Goal: Task Accomplishment & Management: Manage account settings

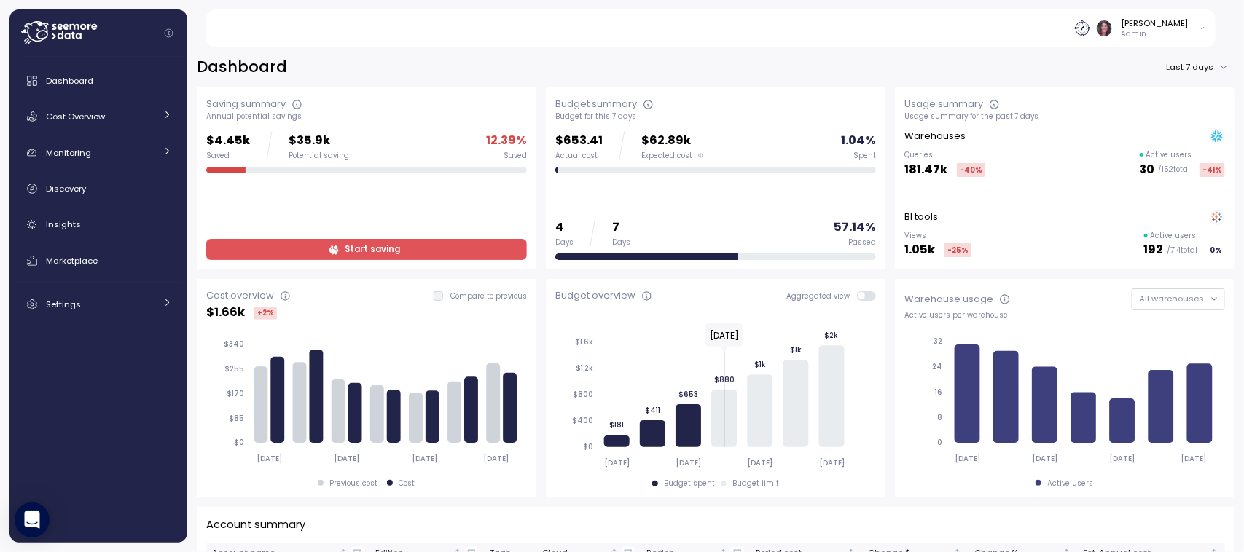
click at [1090, 34] on img at bounding box center [1082, 27] width 15 height 15
click at [71, 34] on icon at bounding box center [59, 32] width 76 height 23
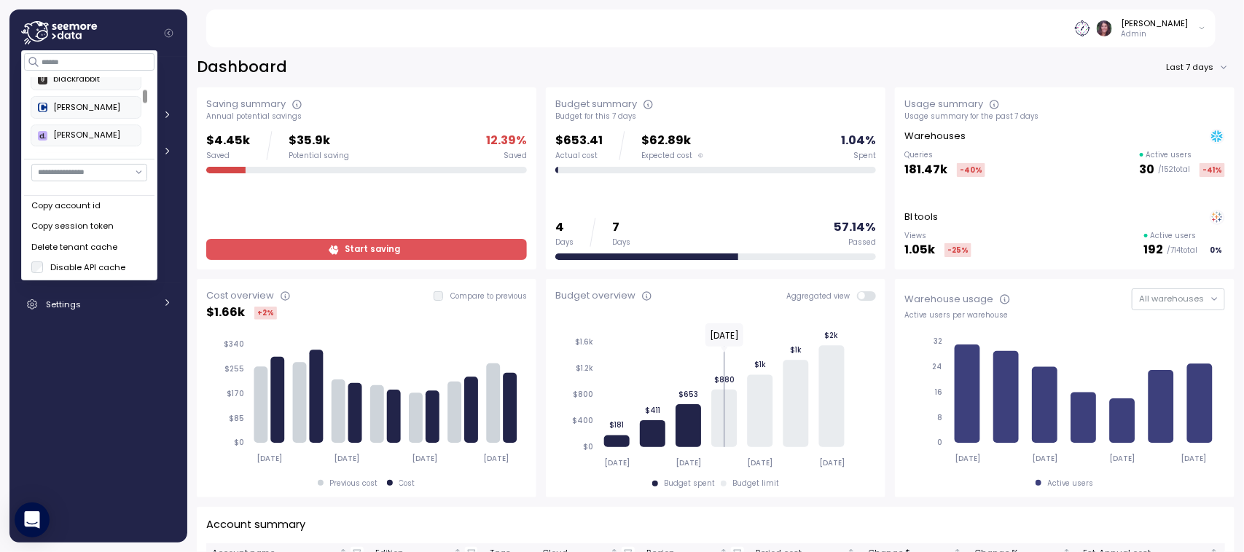
scroll to position [111, 0]
click at [146, 95] on div at bounding box center [144, 115] width 7 height 76
click at [144, 114] on div at bounding box center [145, 112] width 4 height 13
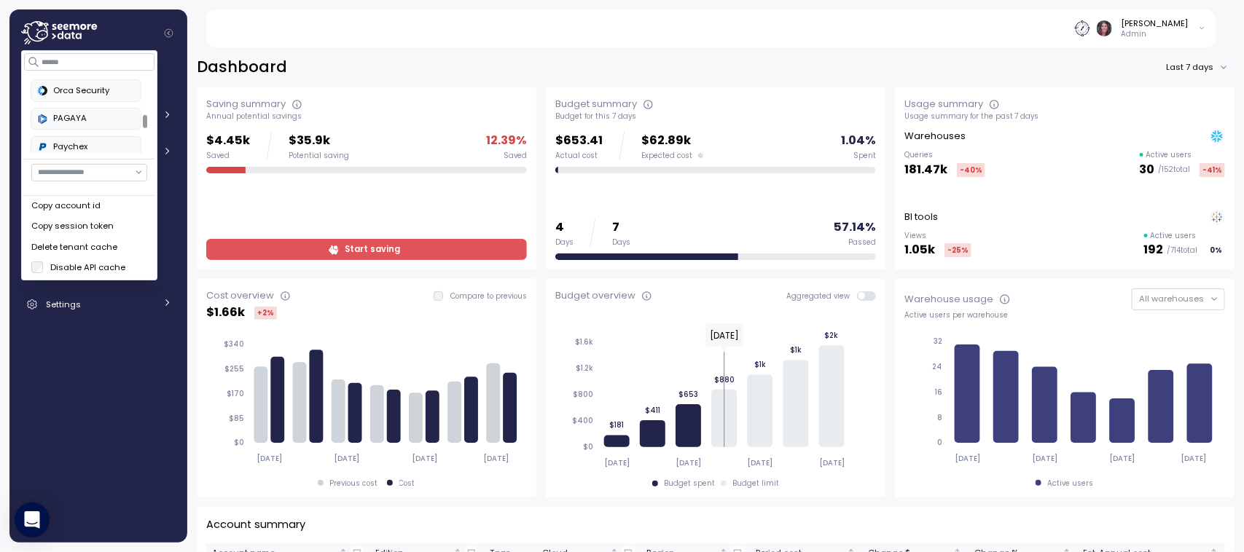
click at [147, 122] on div at bounding box center [145, 120] width 4 height 13
click at [146, 124] on div at bounding box center [145, 123] width 4 height 13
click at [147, 131] on div at bounding box center [145, 132] width 4 height 13
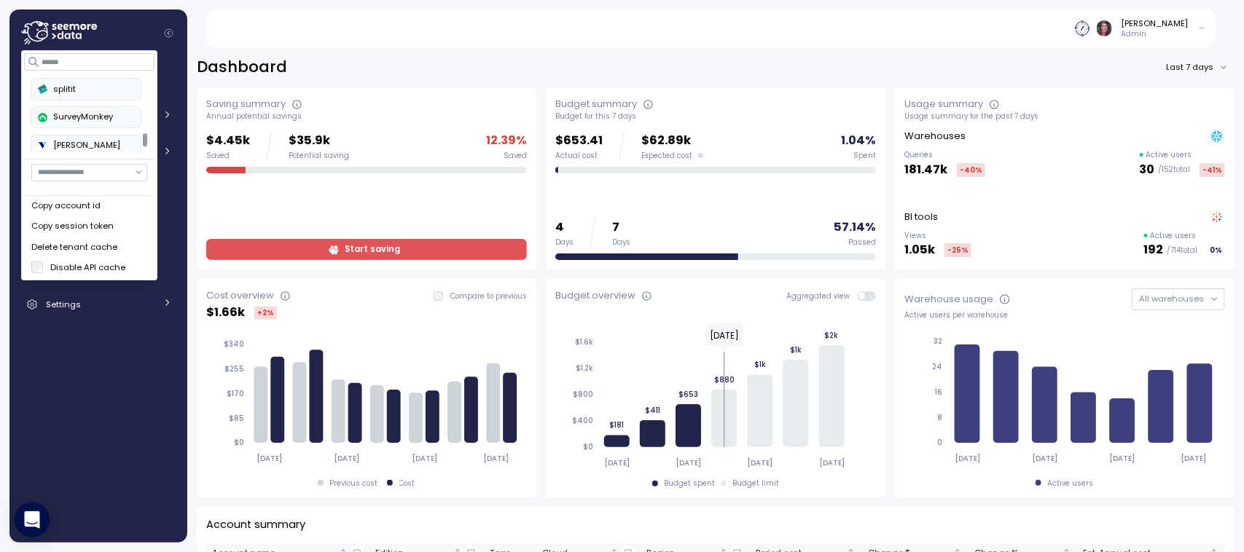
scroll to position [599, 0]
click at [146, 137] on div at bounding box center [145, 140] width 4 height 13
click at [146, 144] on div at bounding box center [145, 145] width 4 height 13
click at [144, 152] on div at bounding box center [145, 145] width 4 height 13
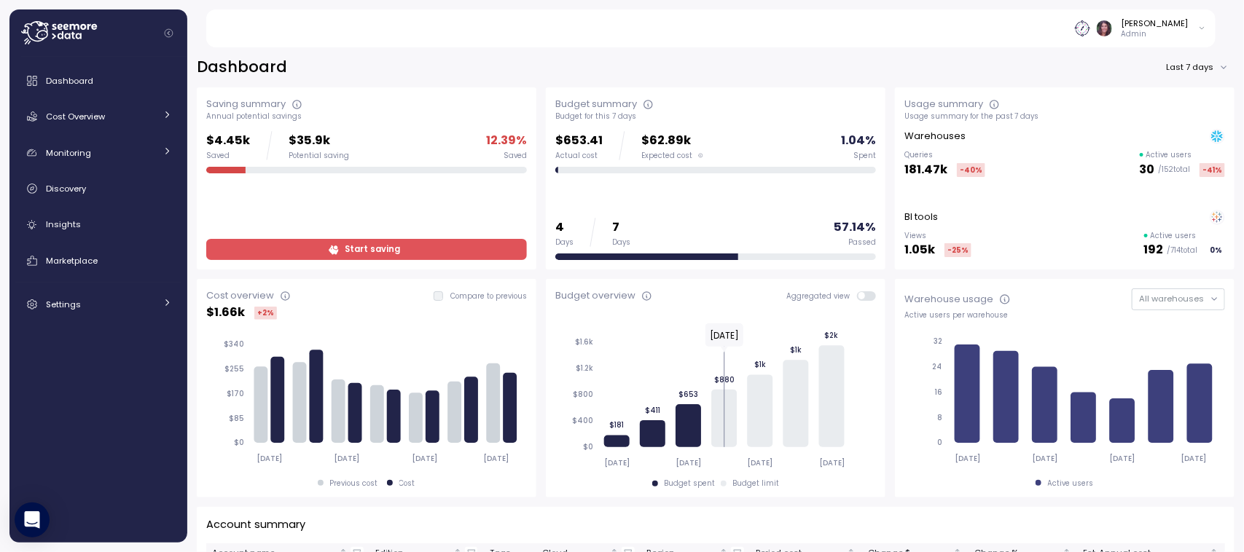
click at [691, 57] on div "Dashboard Last 7 days" at bounding box center [715, 67] width 1037 height 21
click at [48, 230] on div "Insights" at bounding box center [109, 224] width 126 height 15
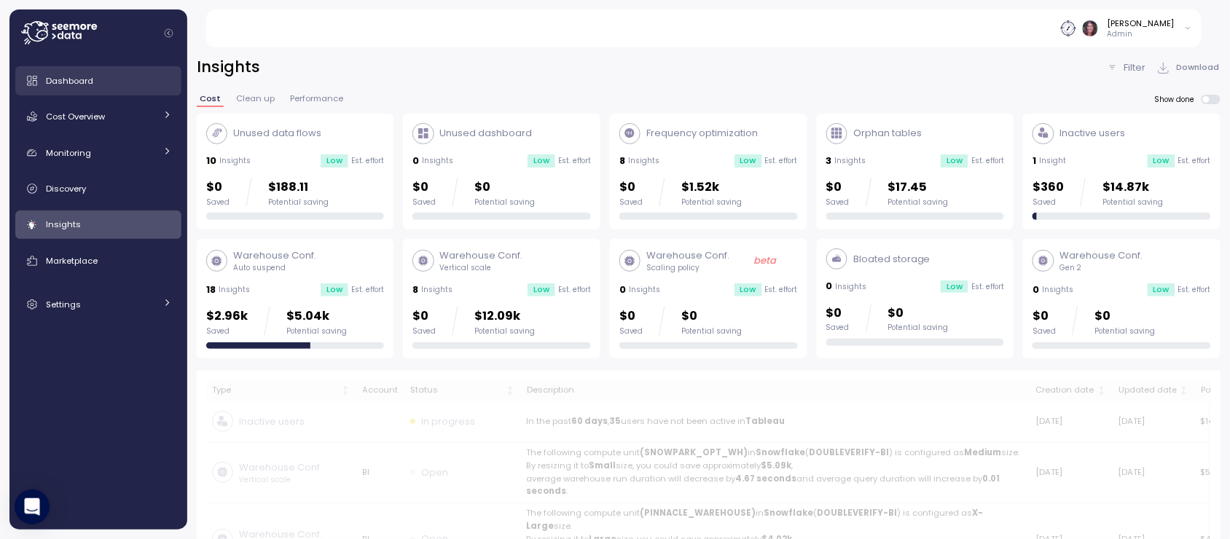
click at [88, 68] on link "Dashboard" at bounding box center [98, 80] width 166 height 29
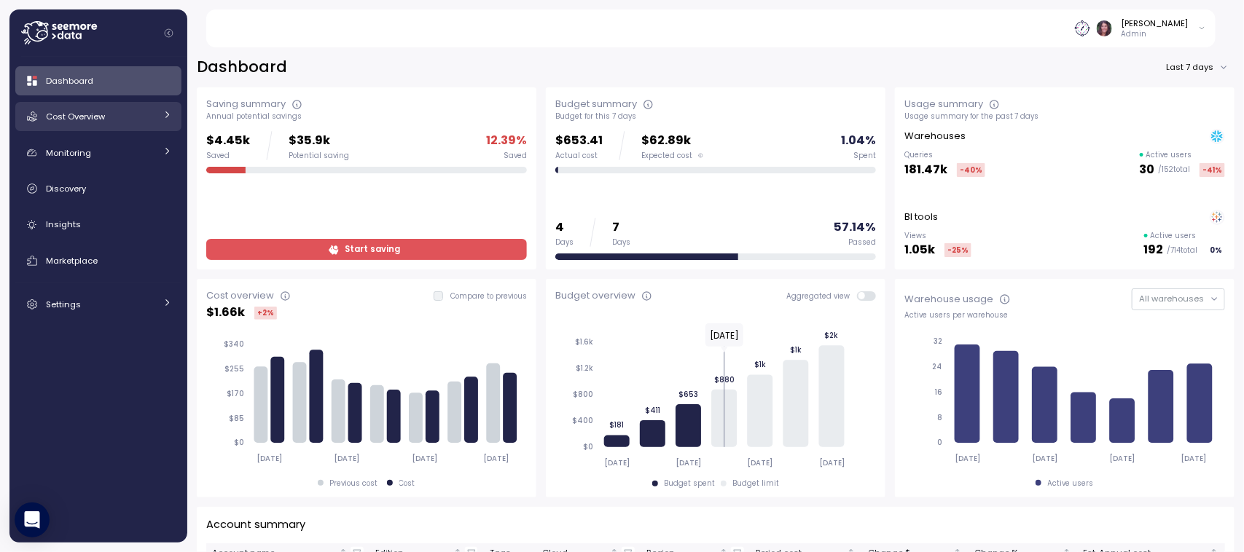
click at [78, 114] on span "Cost Overview" at bounding box center [75, 117] width 59 height 12
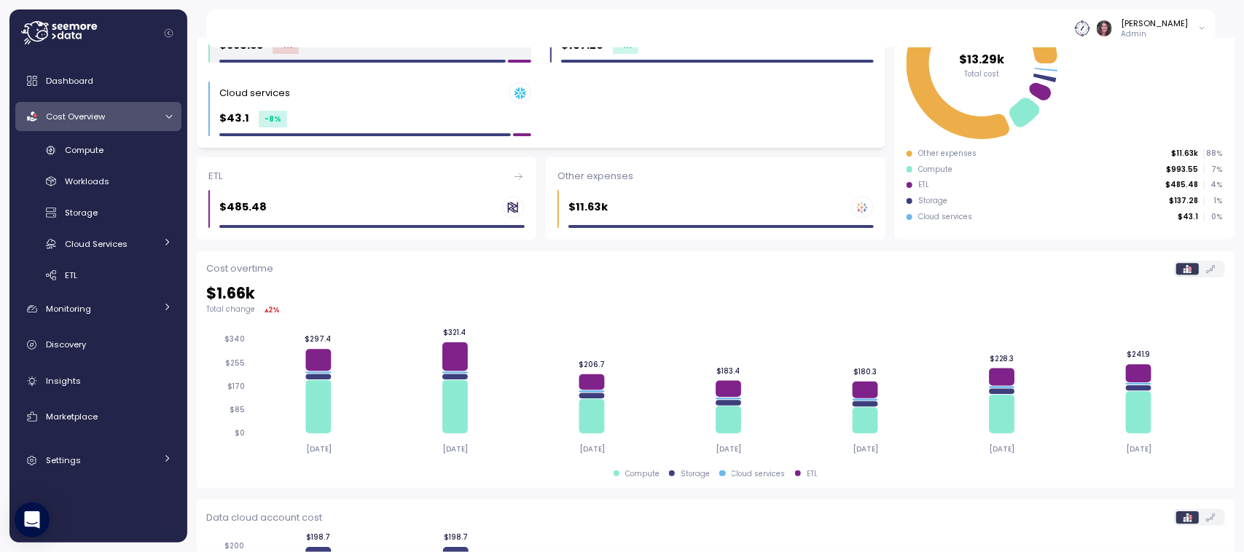
scroll to position [246, 0]
click at [74, 66] on link "Dashboard" at bounding box center [98, 80] width 166 height 29
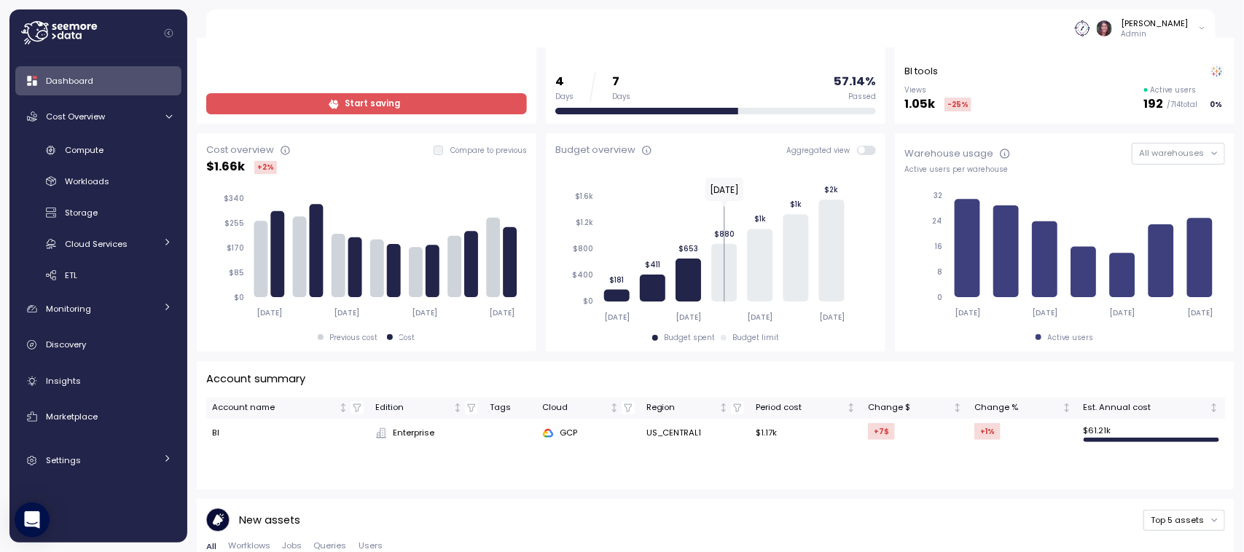
scroll to position [166, 0]
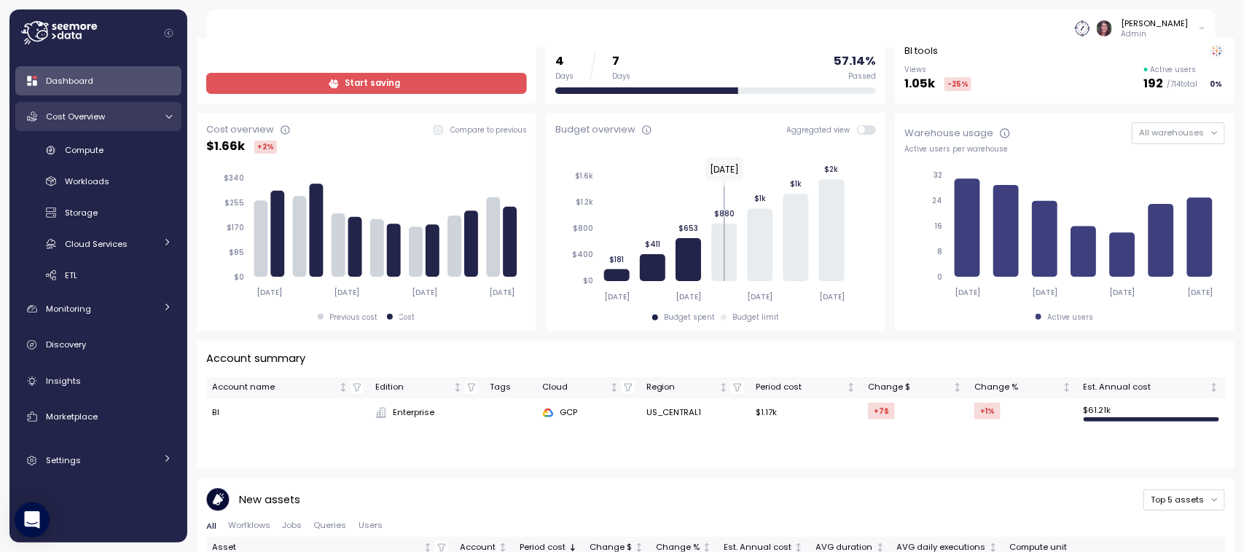
click at [88, 111] on span "Cost Overview" at bounding box center [75, 117] width 59 height 12
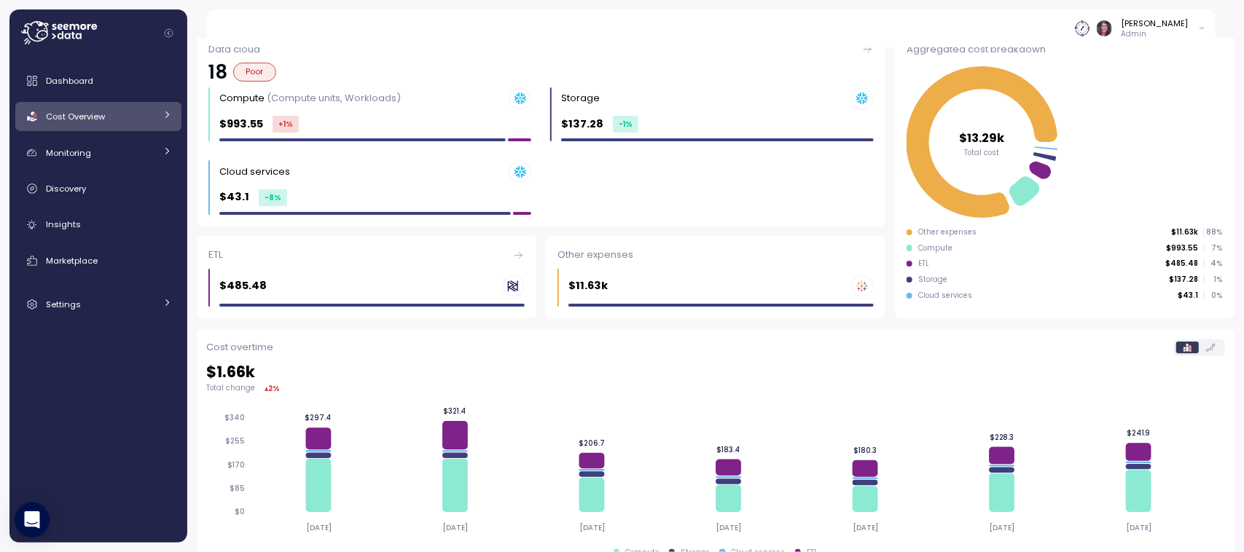
click at [1080, 166] on icon "$13.29k Total cost" at bounding box center [1062, 142] width 312 height 159
click at [93, 115] on span "Cost Overview" at bounding box center [75, 117] width 59 height 12
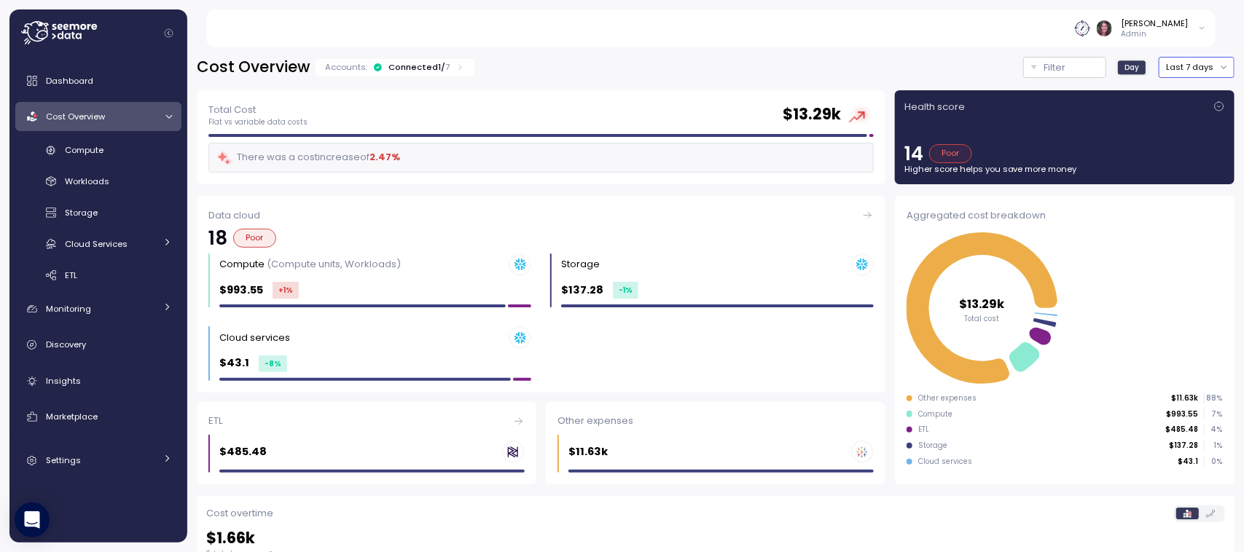
click at [1164, 74] on button "Last 7 days" at bounding box center [1196, 67] width 76 height 21
click at [1090, 26] on img at bounding box center [1082, 27] width 15 height 15
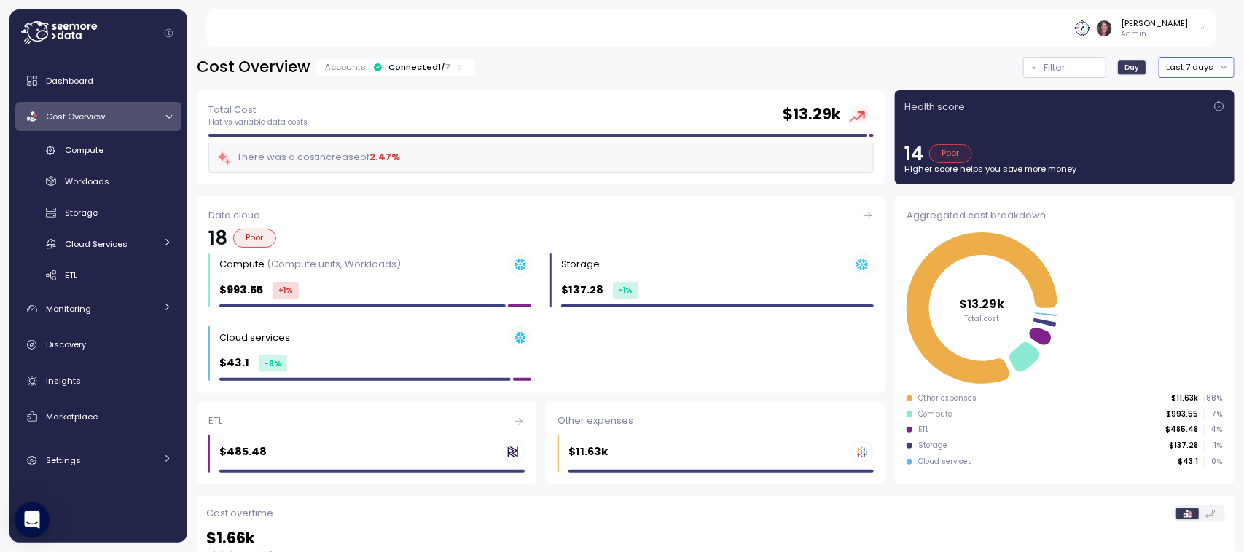
click at [1173, 62] on button "Last 7 days" at bounding box center [1196, 67] width 76 height 21
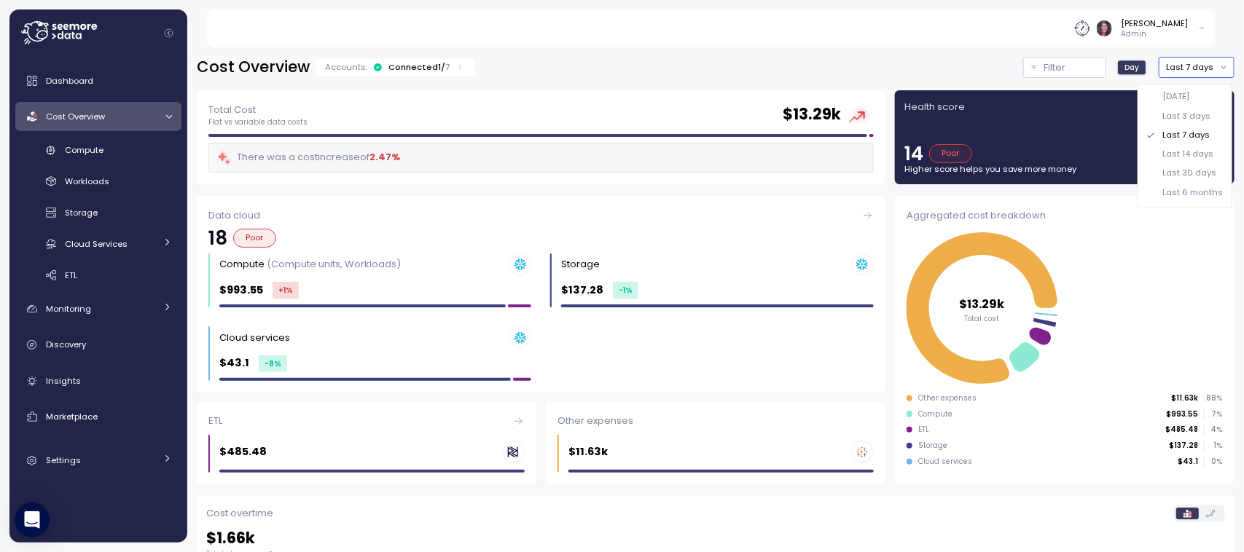
click at [1172, 171] on div "Last 30 days" at bounding box center [1190, 173] width 54 height 12
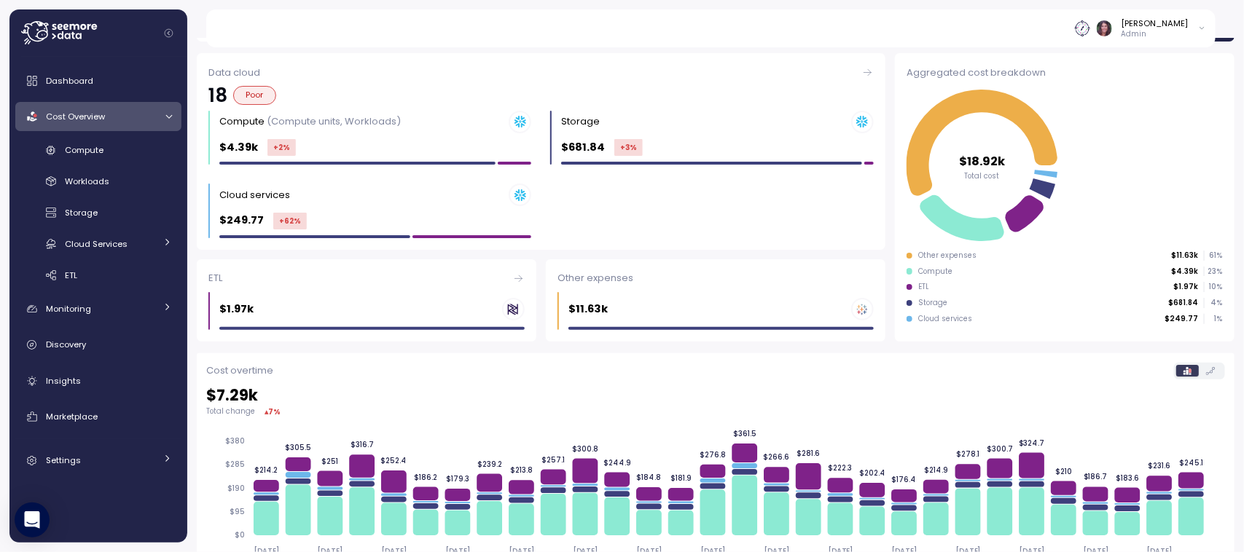
scroll to position [142, 0]
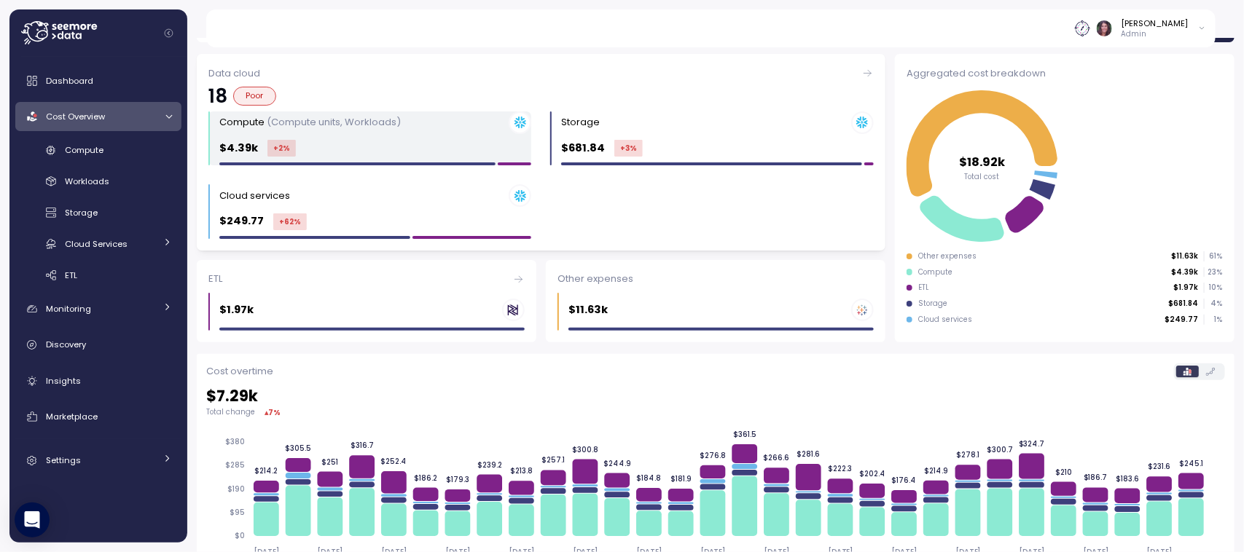
click at [328, 142] on div "$4.39k +2 %" at bounding box center [375, 148] width 312 height 17
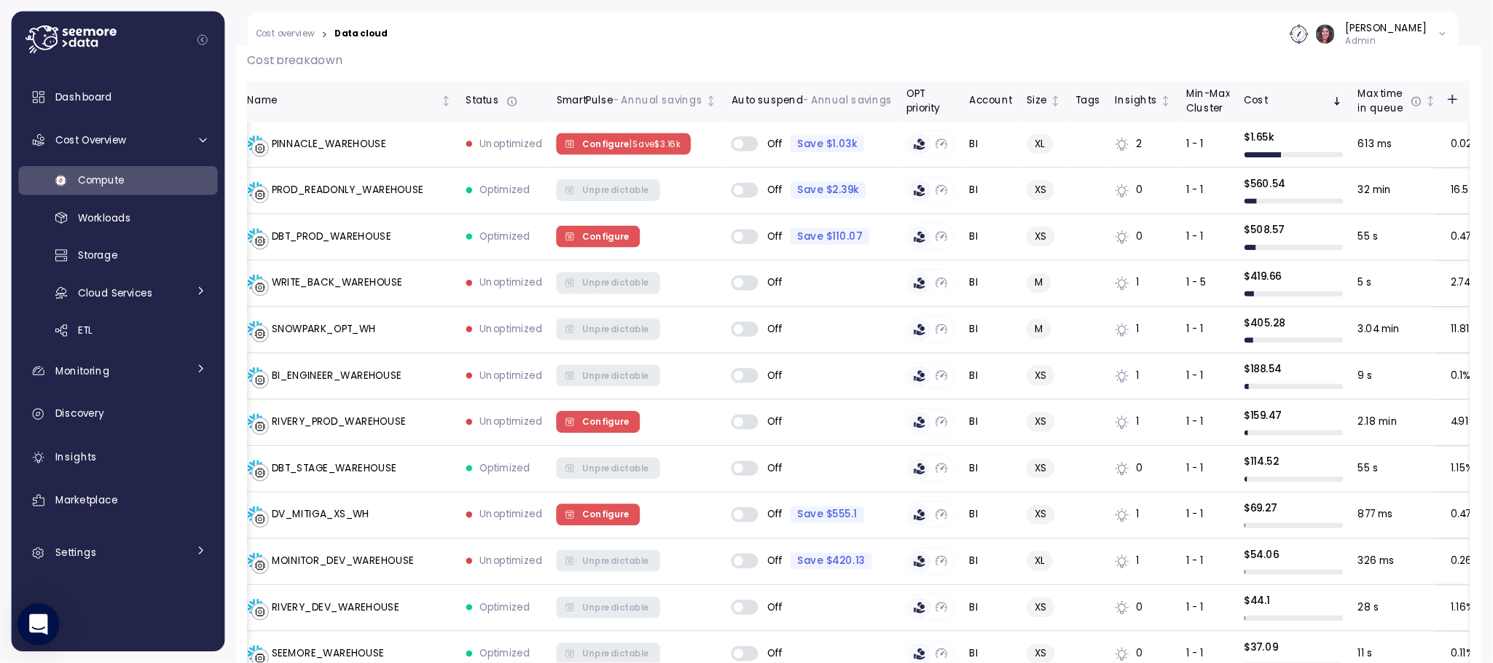
scroll to position [0, 183]
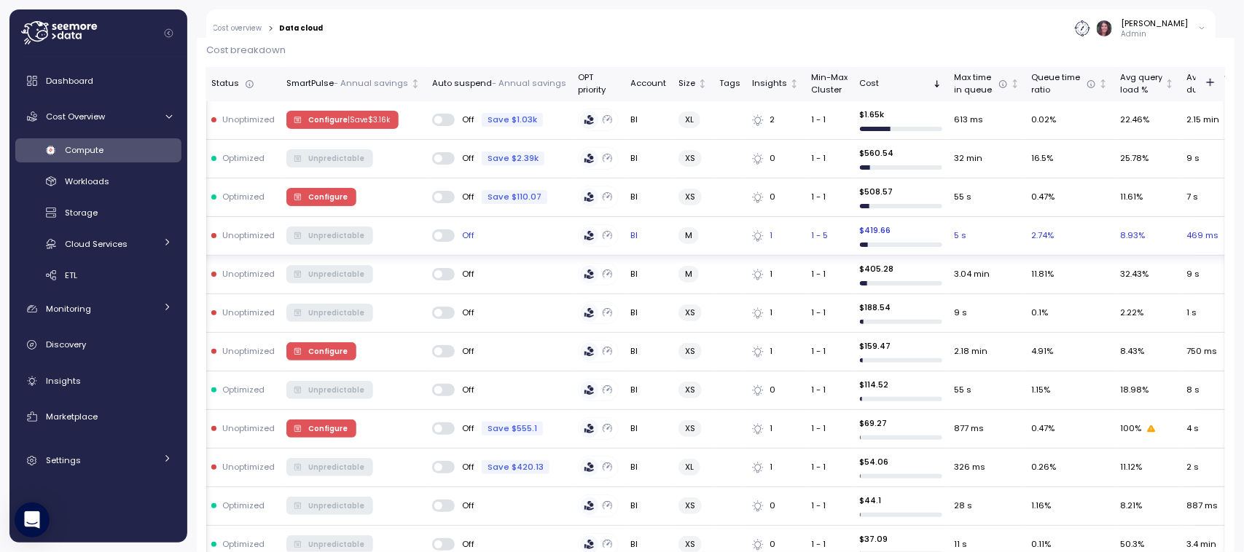
drag, startPoint x: 1188, startPoint y: 16, endPoint x: 1102, endPoint y: 249, distance: 248.5
click at [971, 53] on p "Cost breakdown" at bounding box center [715, 50] width 1019 height 15
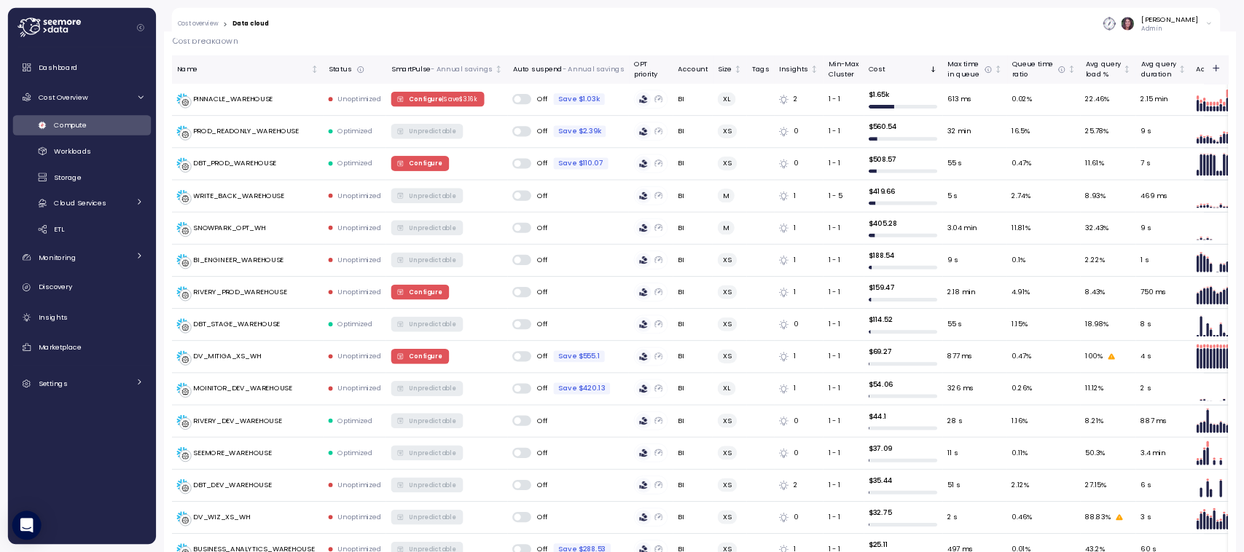
scroll to position [439, 0]
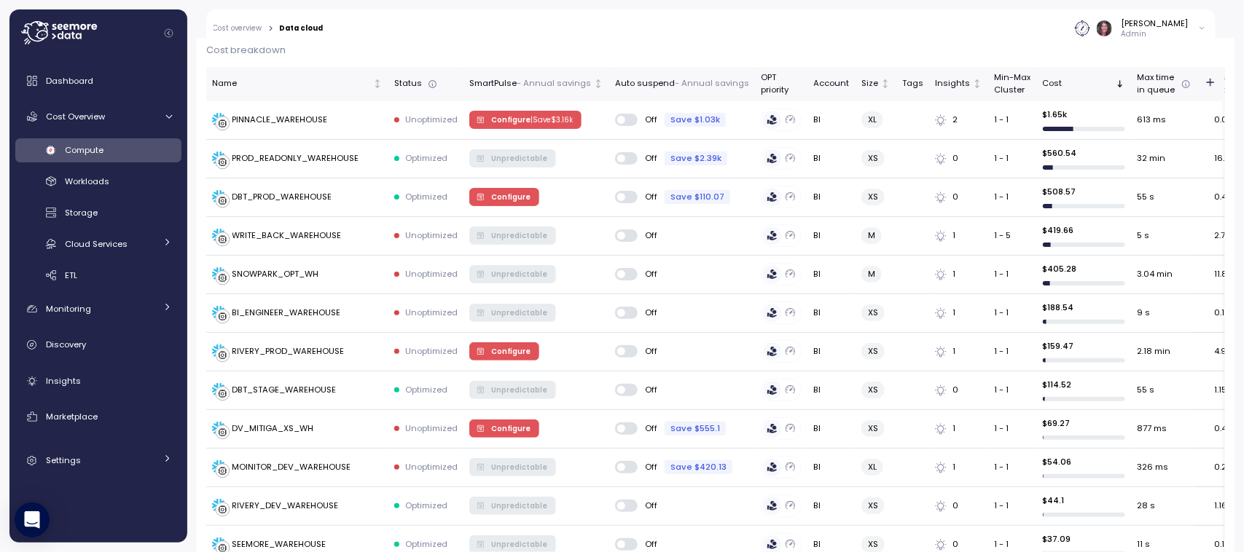
drag, startPoint x: 1322, startPoint y: 0, endPoint x: 395, endPoint y: 46, distance: 928.6
click at [395, 46] on div "[PERSON_NAME] Admin" at bounding box center [773, 28] width 883 height 38
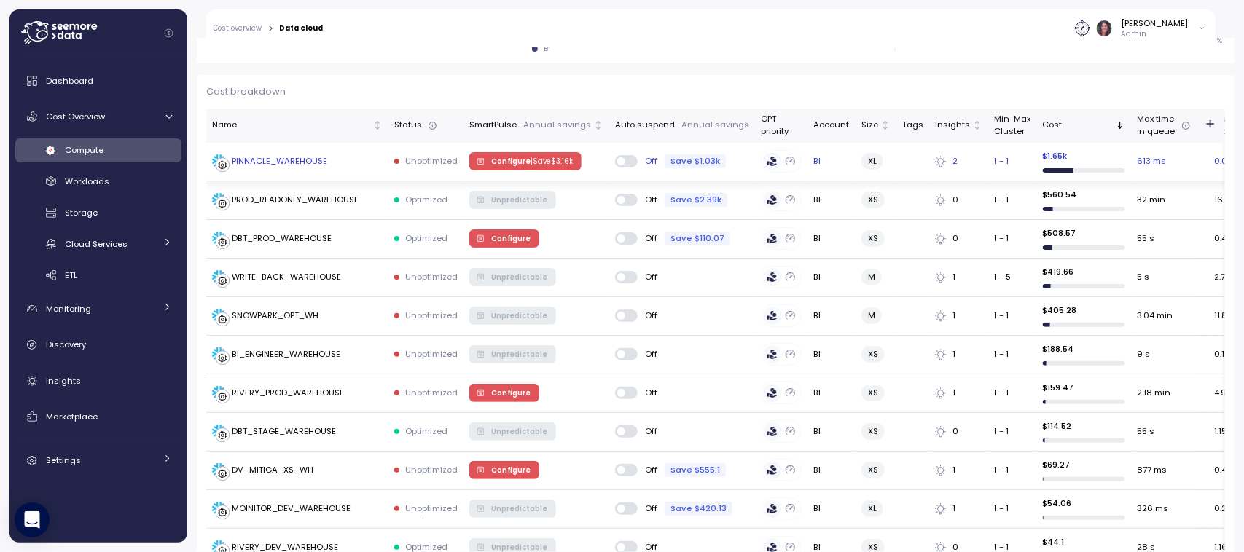
scroll to position [395, 0]
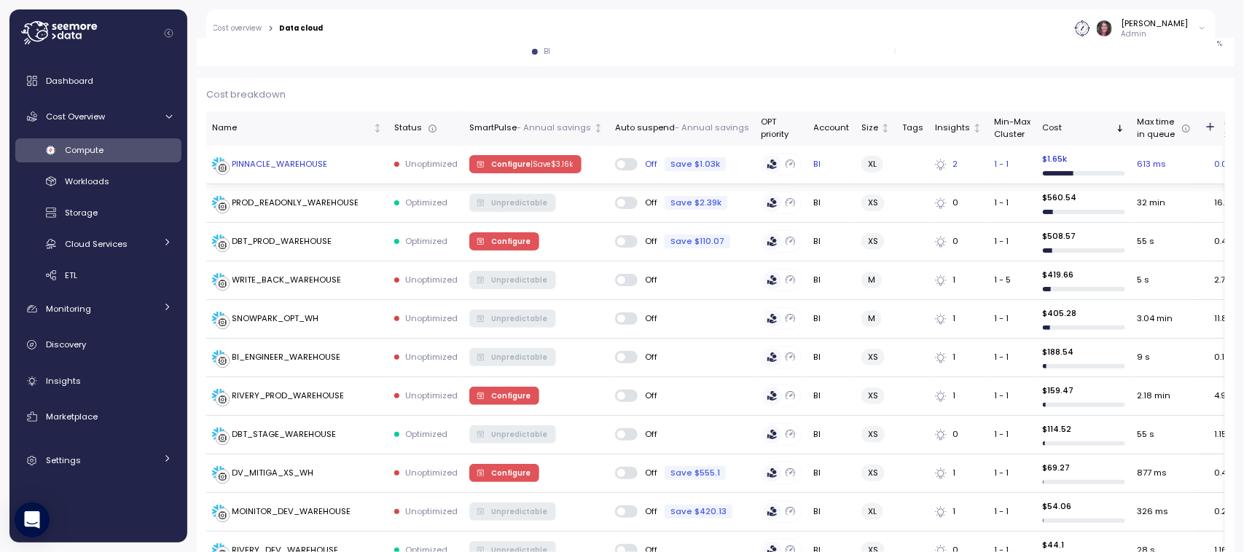
click at [516, 162] on span "Configure | Save $ 3.16k" at bounding box center [532, 164] width 82 height 16
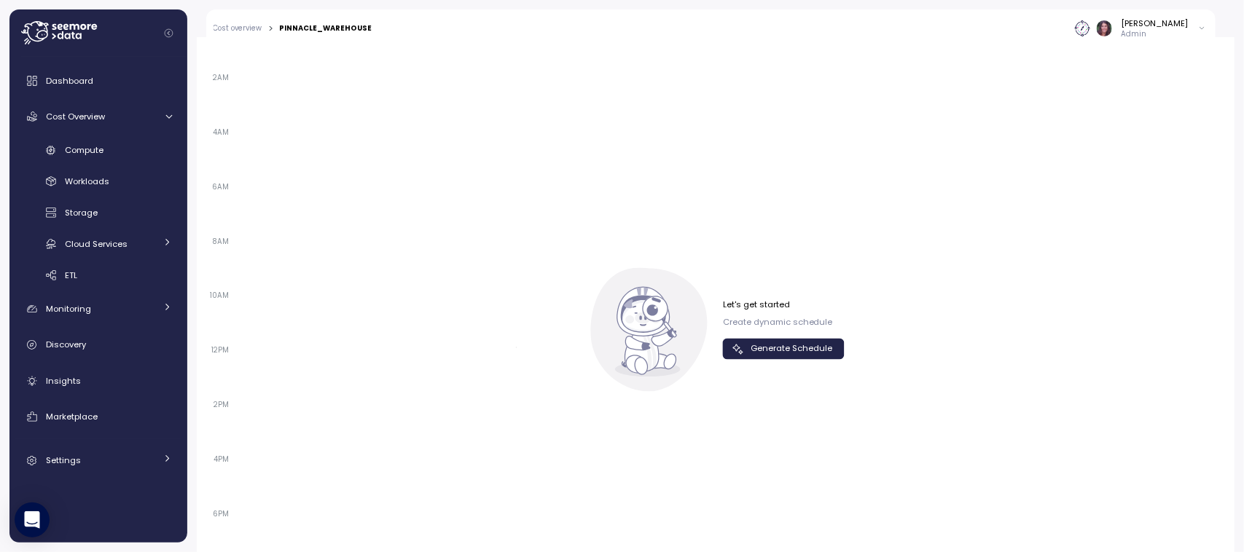
scroll to position [1002, 0]
click at [763, 355] on span "Generate Schedule" at bounding box center [792, 350] width 82 height 20
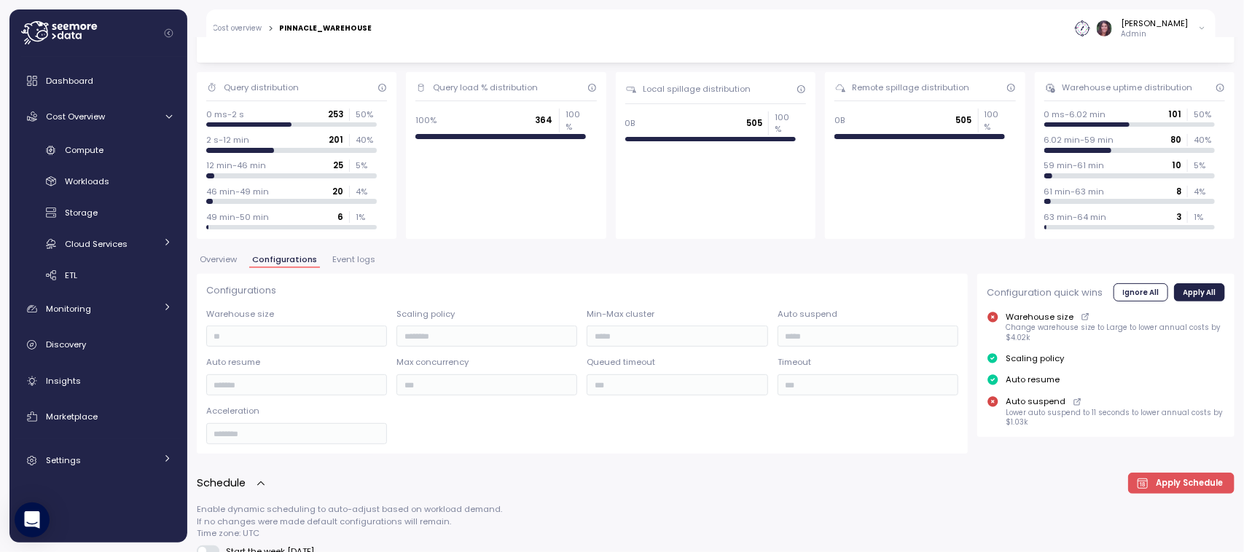
scroll to position [36, 0]
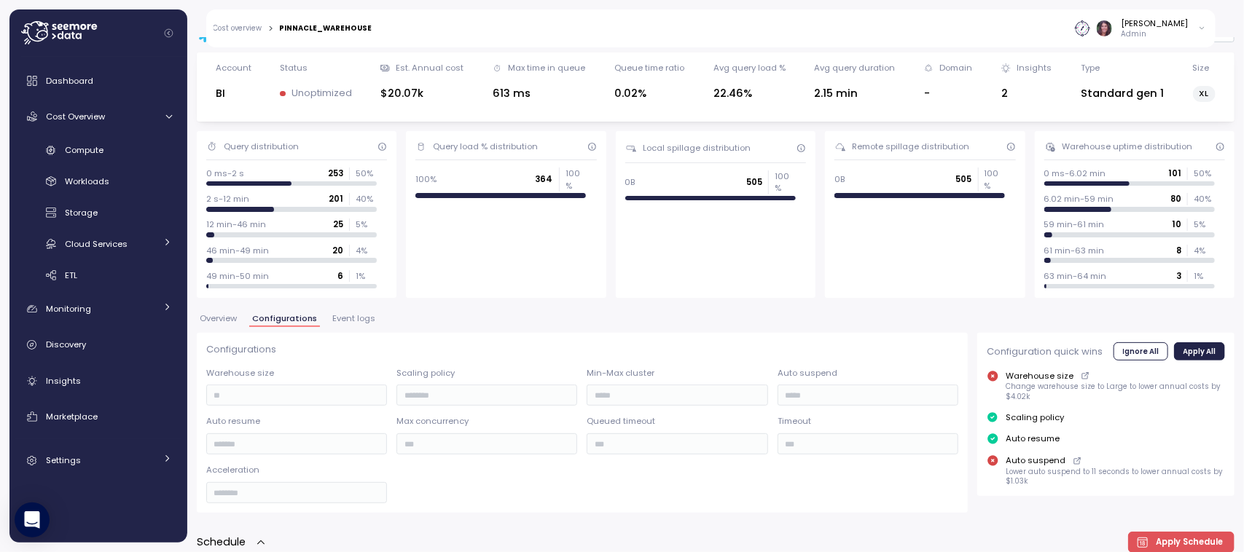
click at [224, 317] on span "Overview" at bounding box center [218, 319] width 37 height 8
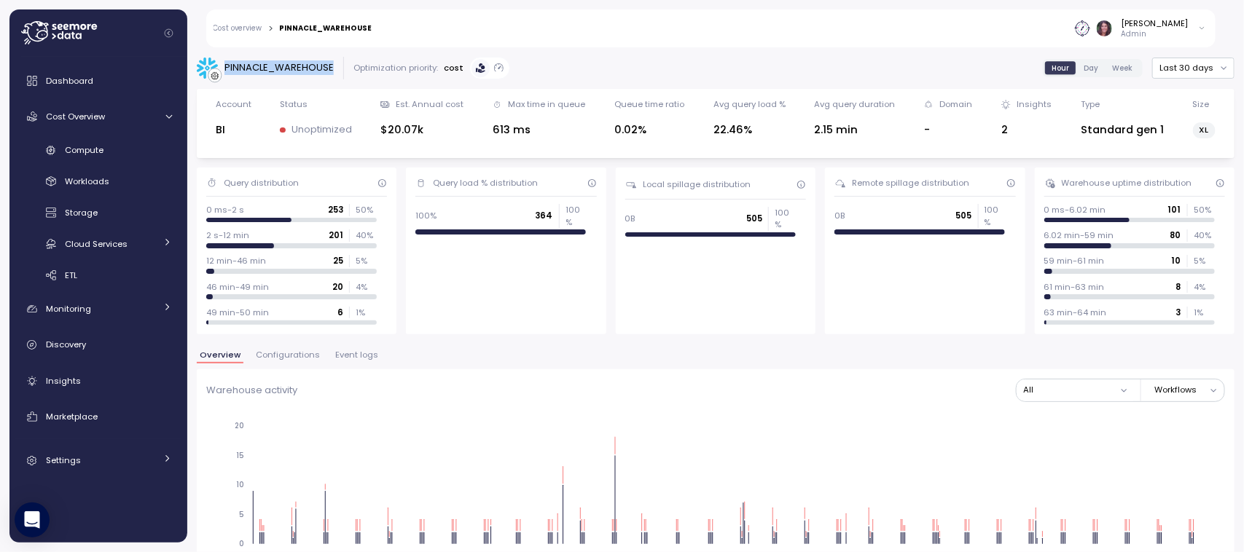
drag, startPoint x: 226, startPoint y: 62, endPoint x: 340, endPoint y: 63, distance: 113.7
click at [340, 63] on div "PINNACLE_WAREHOUSE Optimization priority: cost" at bounding box center [353, 68] width 313 height 23
click at [271, 358] on span "Configurations" at bounding box center [288, 355] width 64 height 8
click at [288, 355] on span "Configurations" at bounding box center [288, 355] width 64 height 8
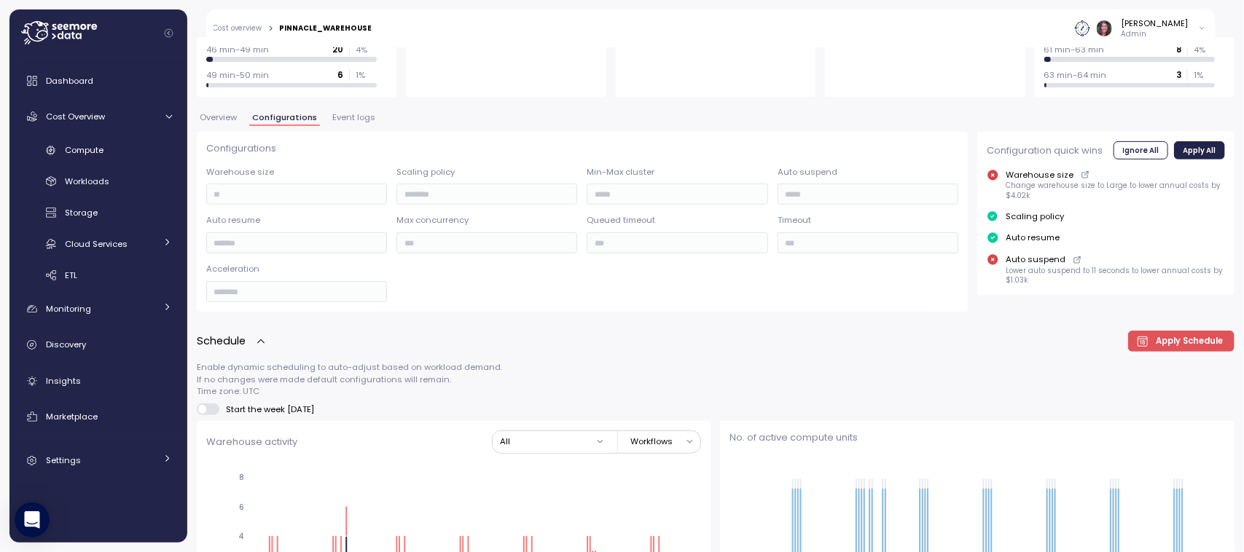
scroll to position [231, 0]
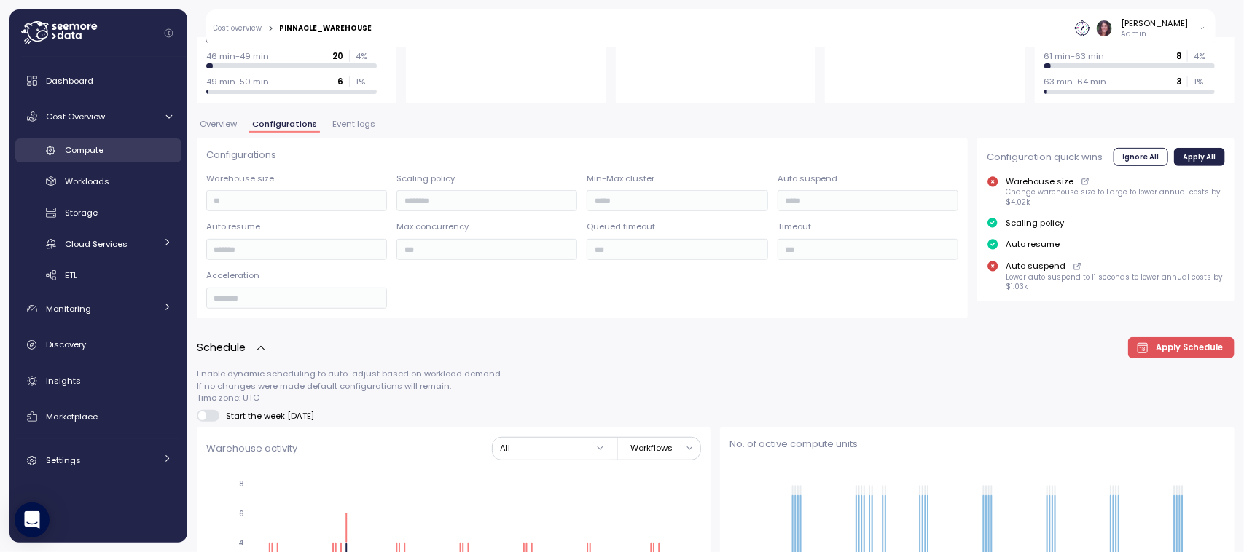
click at [76, 151] on span "Compute" at bounding box center [84, 150] width 39 height 12
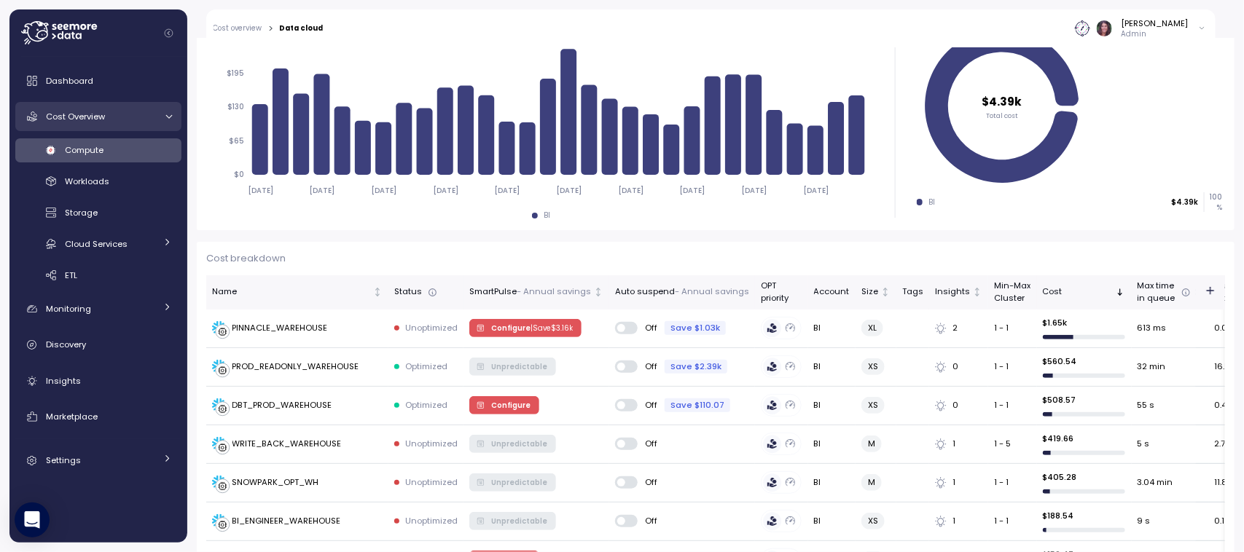
scroll to position [245, 0]
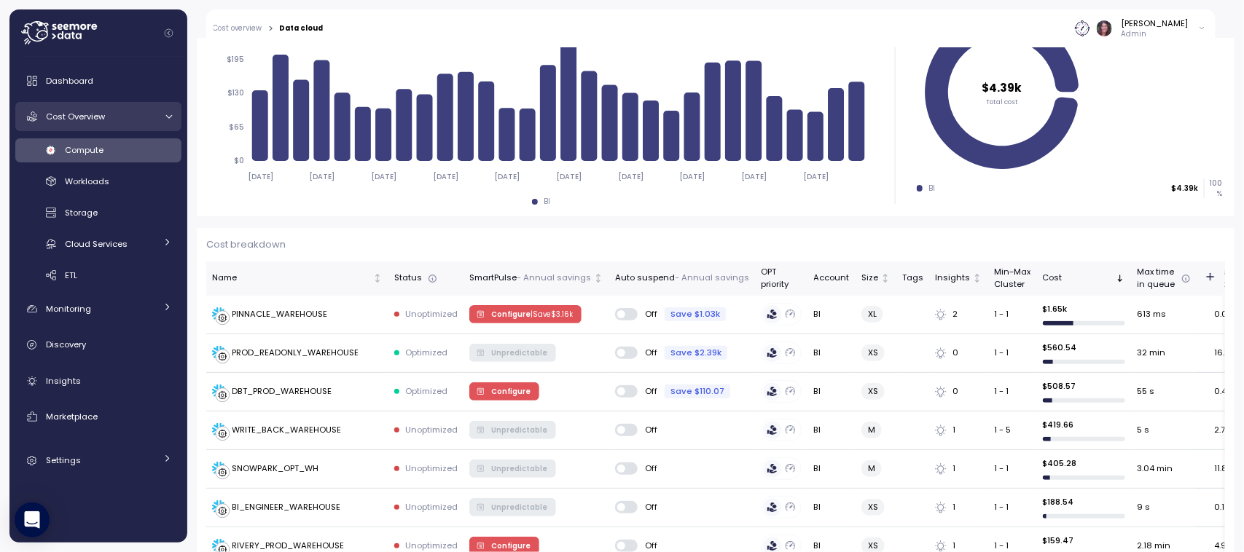
click at [92, 111] on span "Cost Overview" at bounding box center [75, 117] width 59 height 12
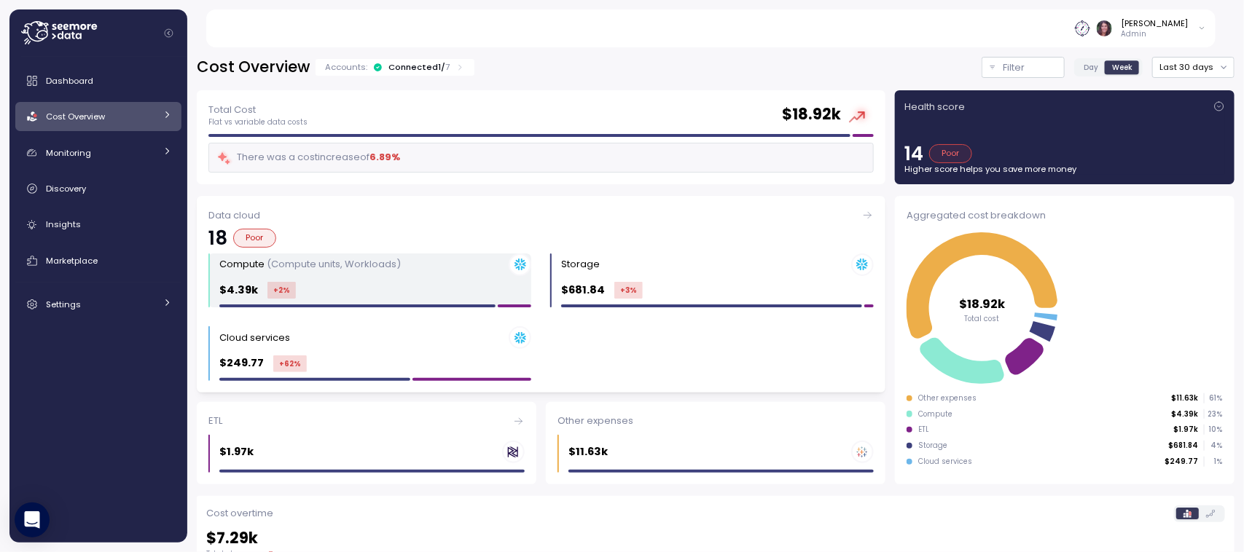
click at [229, 267] on div "Compute (Compute units, Workloads)" at bounding box center [309, 264] width 181 height 15
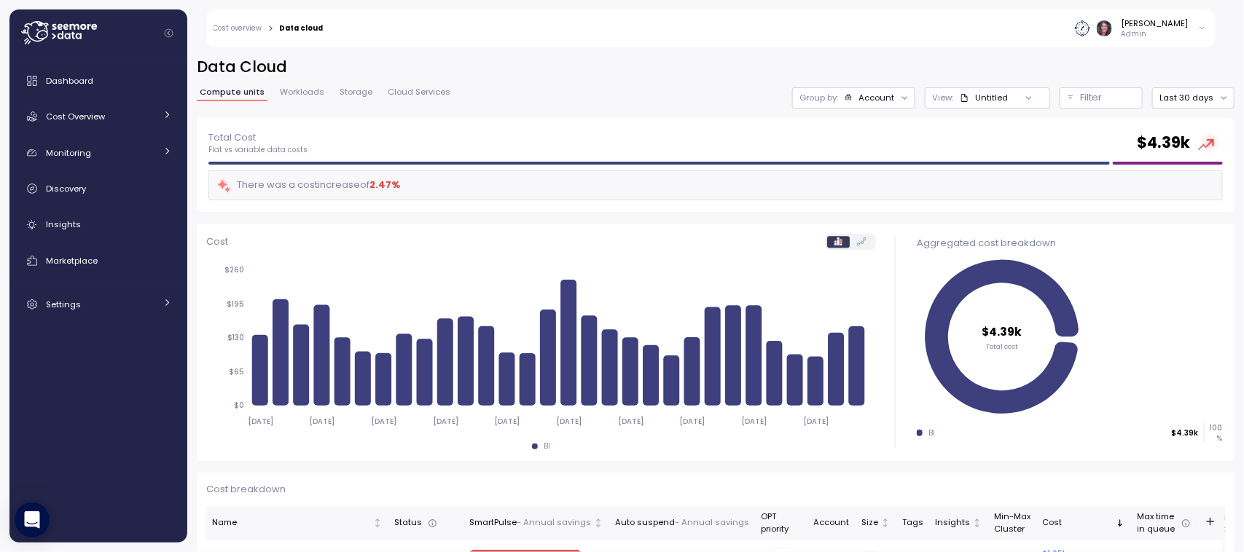
scroll to position [136, 0]
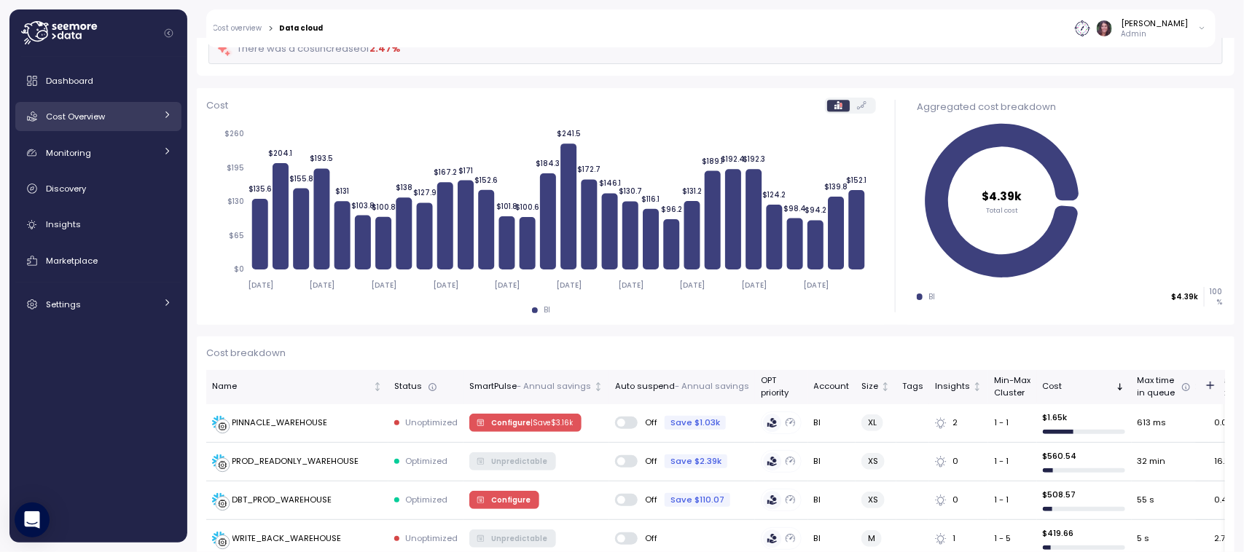
click at [82, 117] on span "Cost Overview" at bounding box center [75, 117] width 59 height 12
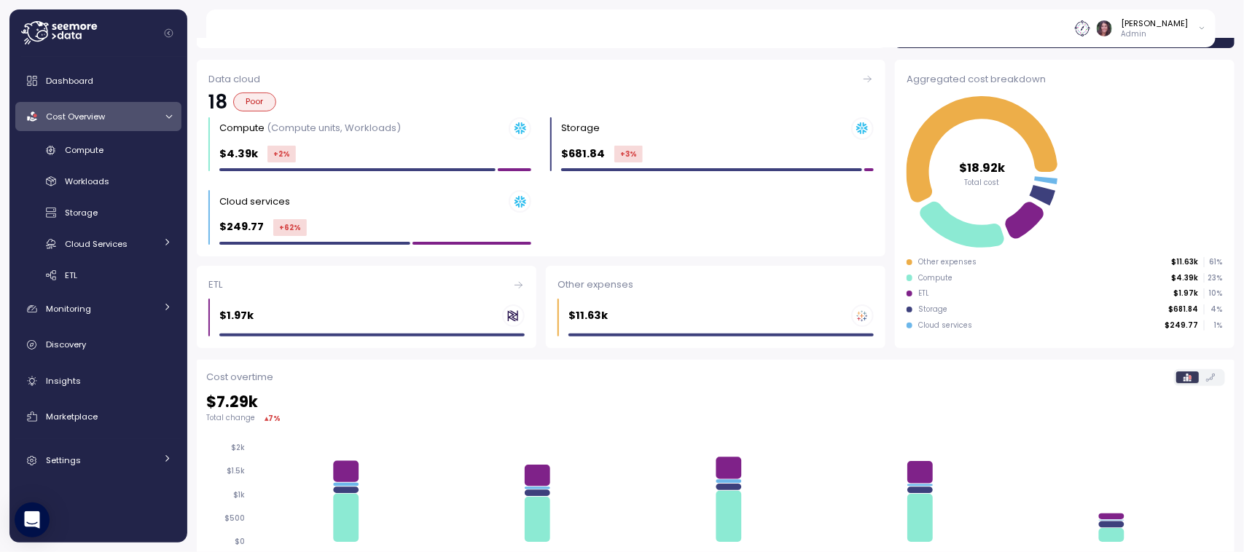
click at [84, 127] on link "Cost Overview" at bounding box center [98, 116] width 166 height 29
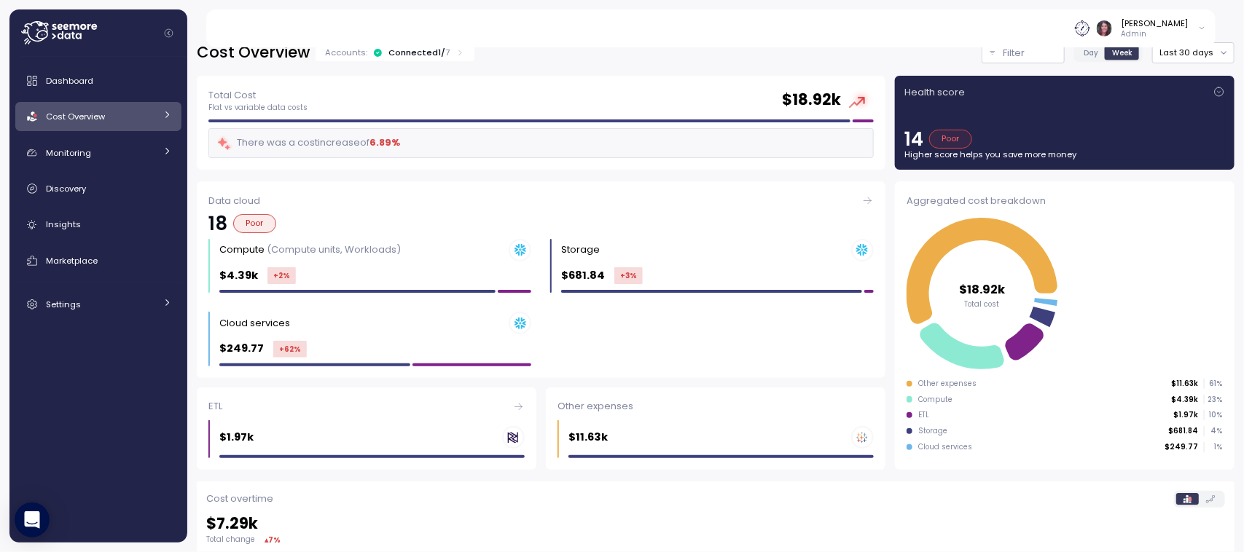
scroll to position [7, 0]
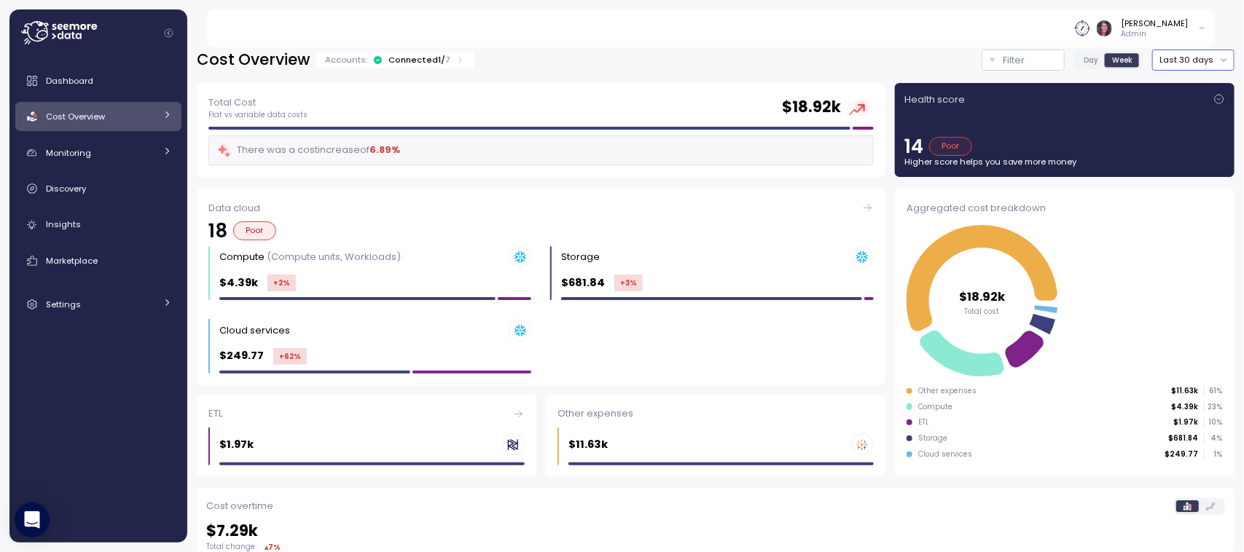
click at [1163, 64] on button "Last 30 days" at bounding box center [1193, 60] width 82 height 21
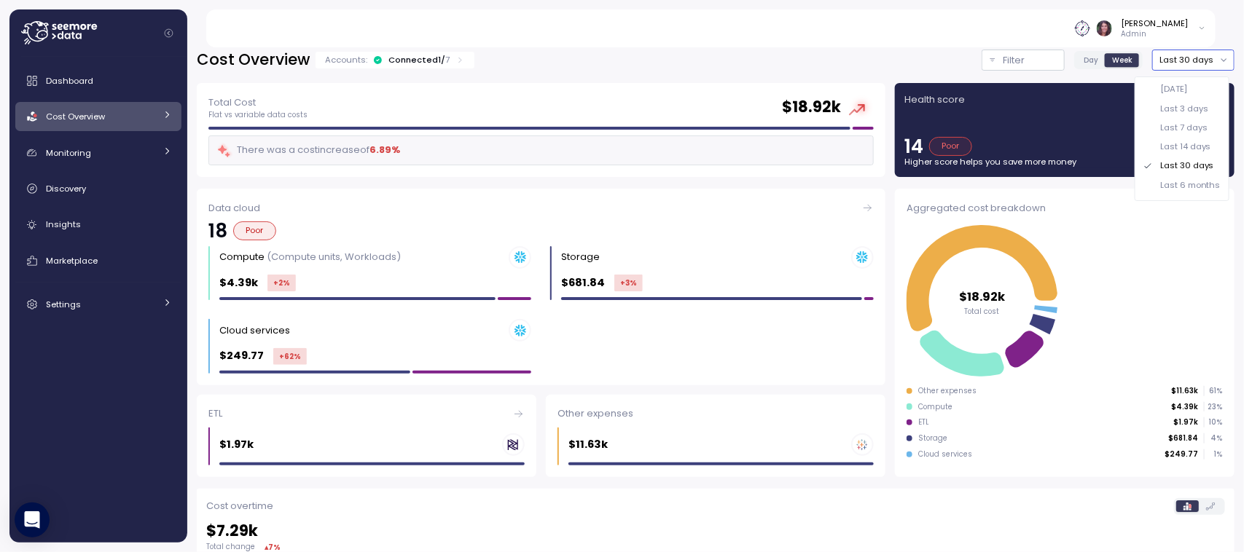
click at [1169, 187] on div "Last 6 months" at bounding box center [1190, 185] width 60 height 12
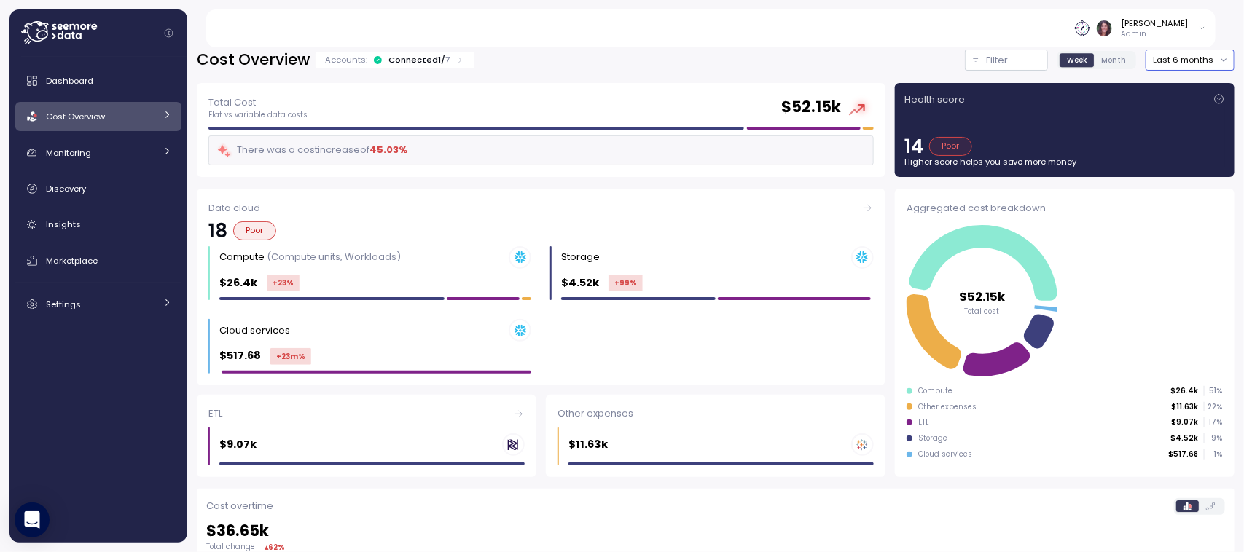
click at [1161, 66] on button "Last 6 months" at bounding box center [1189, 60] width 89 height 21
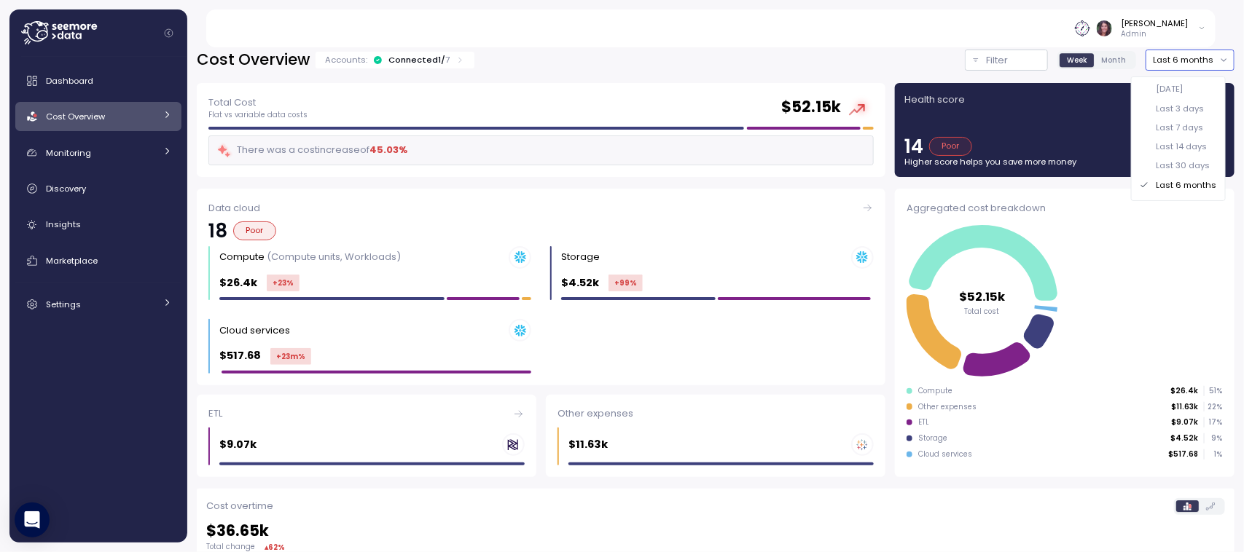
scroll to position [15, 0]
click at [1166, 188] on div "Last year" at bounding box center [1175, 190] width 38 height 12
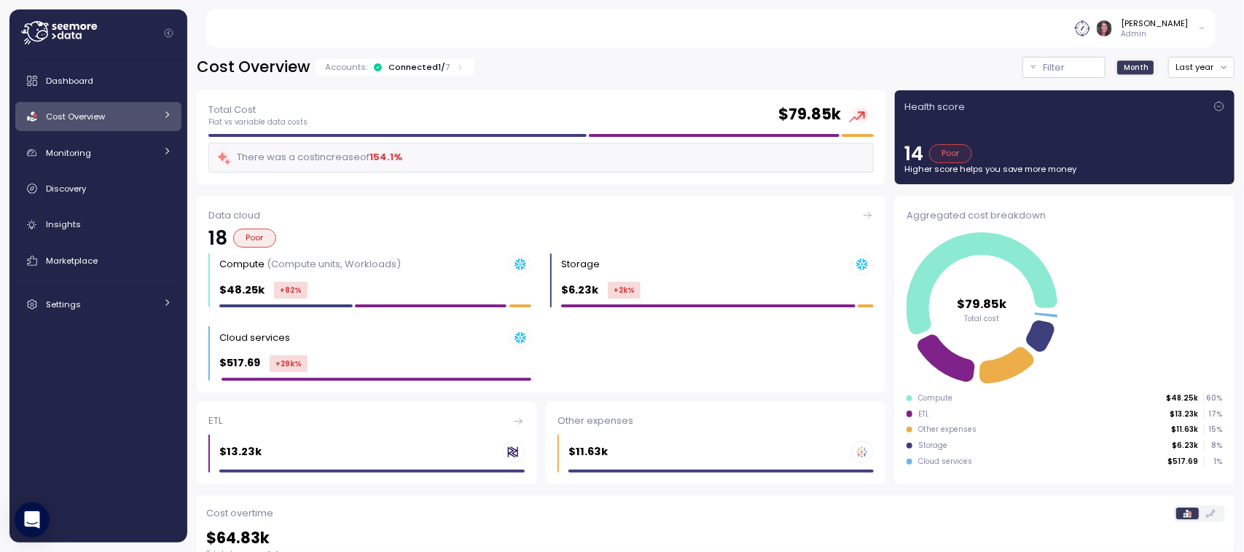
scroll to position [7, 0]
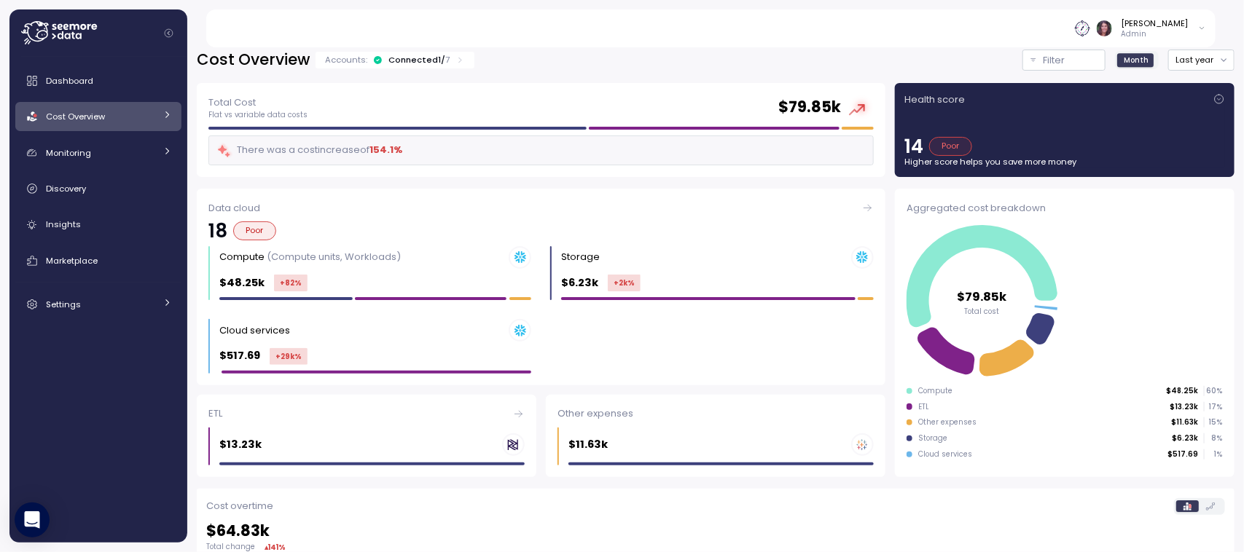
click at [95, 114] on span "Cost Overview" at bounding box center [75, 117] width 59 height 12
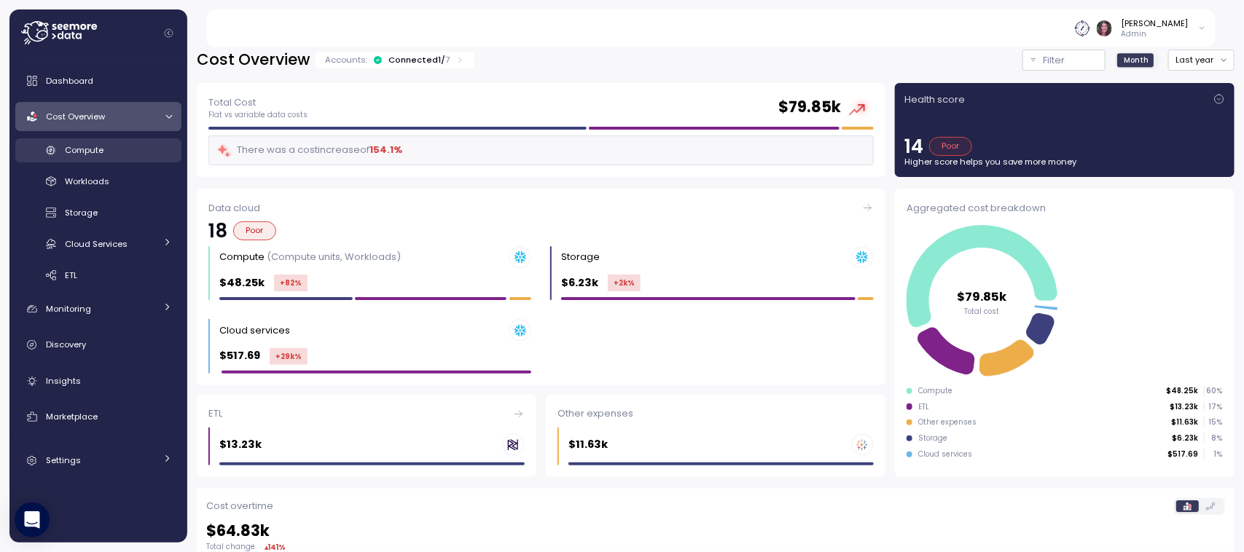
click at [81, 154] on span "Compute" at bounding box center [84, 150] width 39 height 12
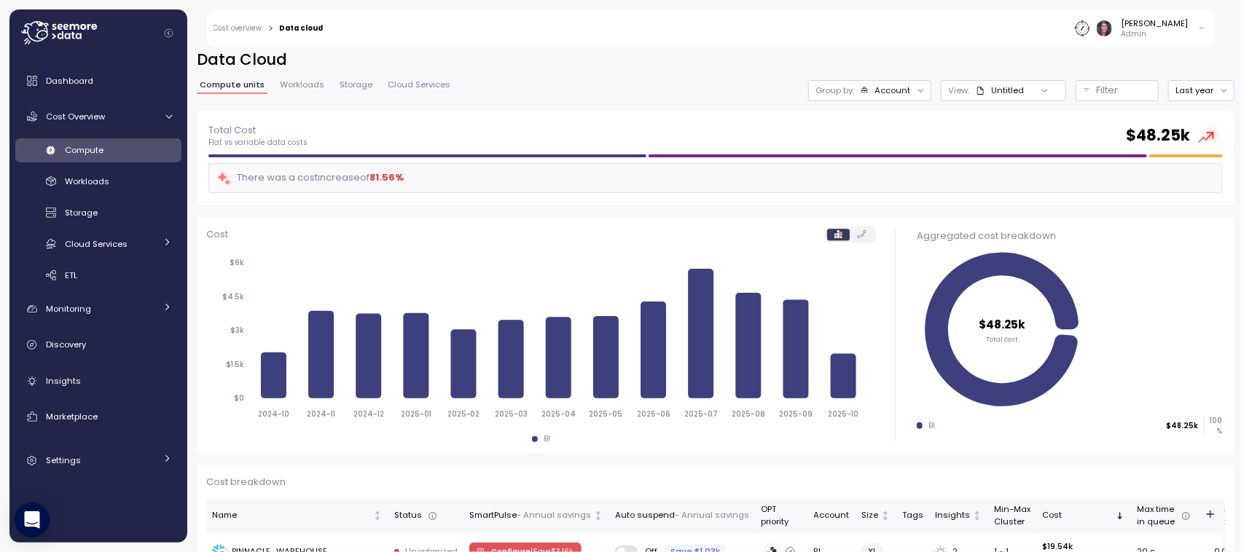
scroll to position [270, 0]
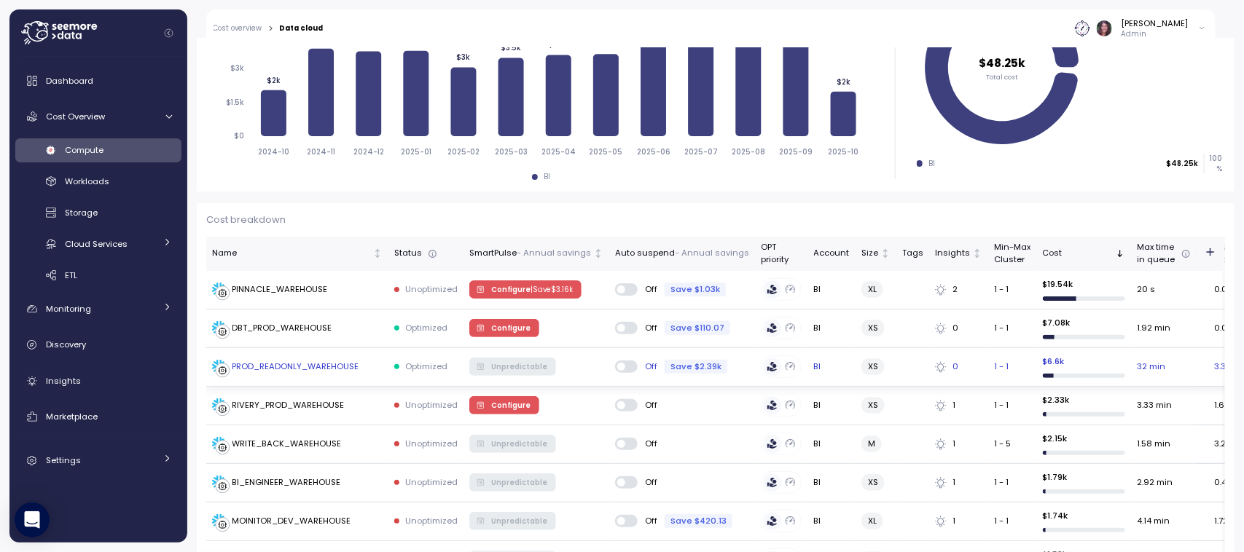
drag, startPoint x: 616, startPoint y: 368, endPoint x: 646, endPoint y: 375, distance: 30.7
click at [646, 375] on td "Off Save $2.39k" at bounding box center [682, 367] width 146 height 39
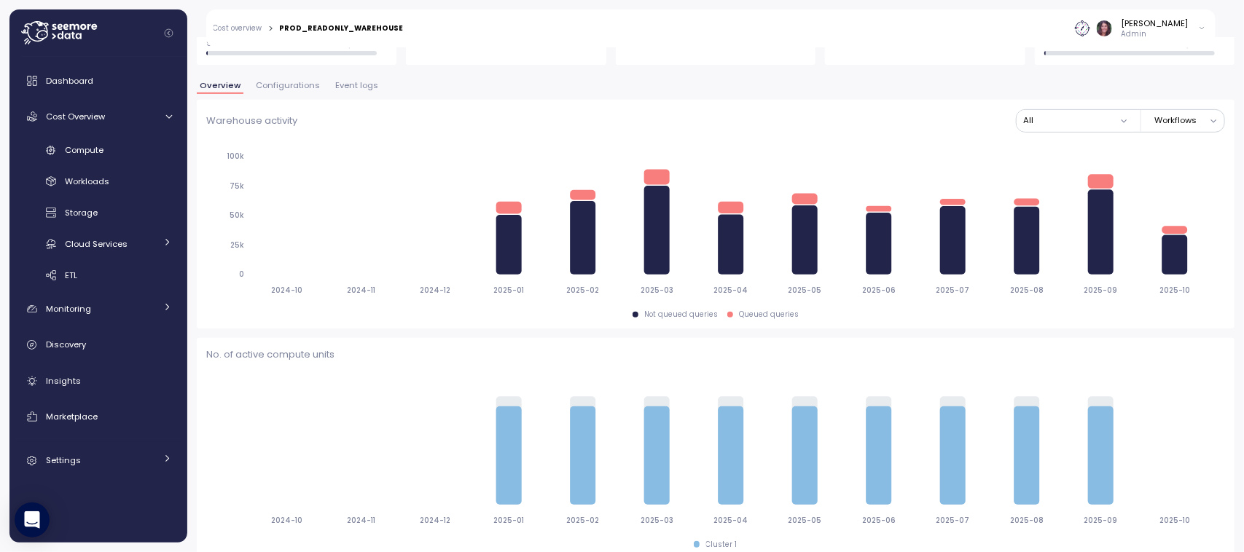
scroll to position [270, 0]
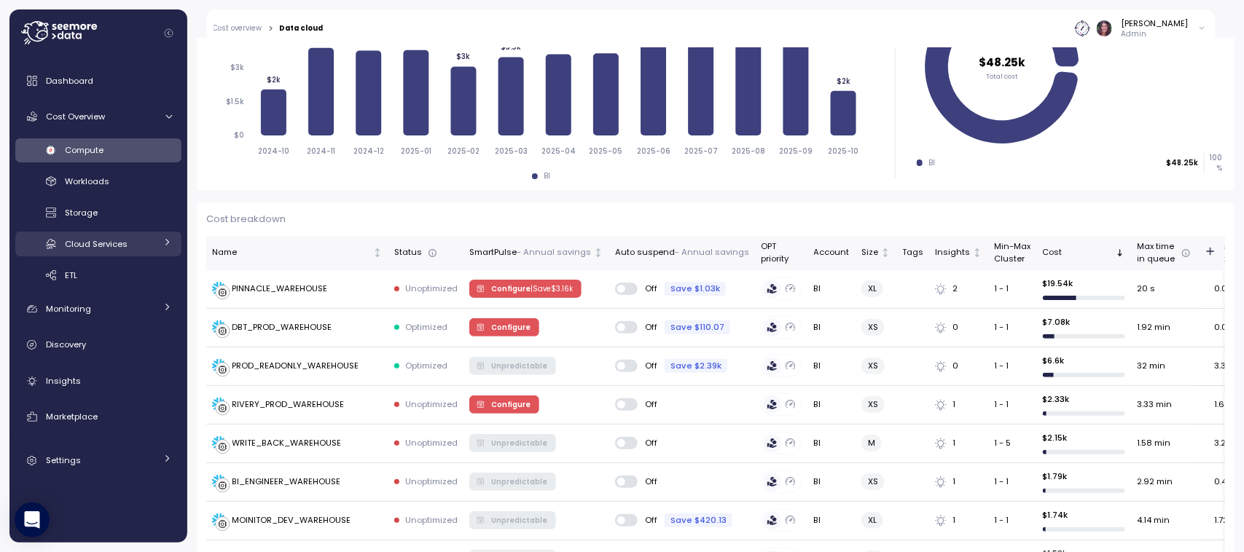
click at [90, 246] on span "Cloud Services" at bounding box center [96, 244] width 63 height 12
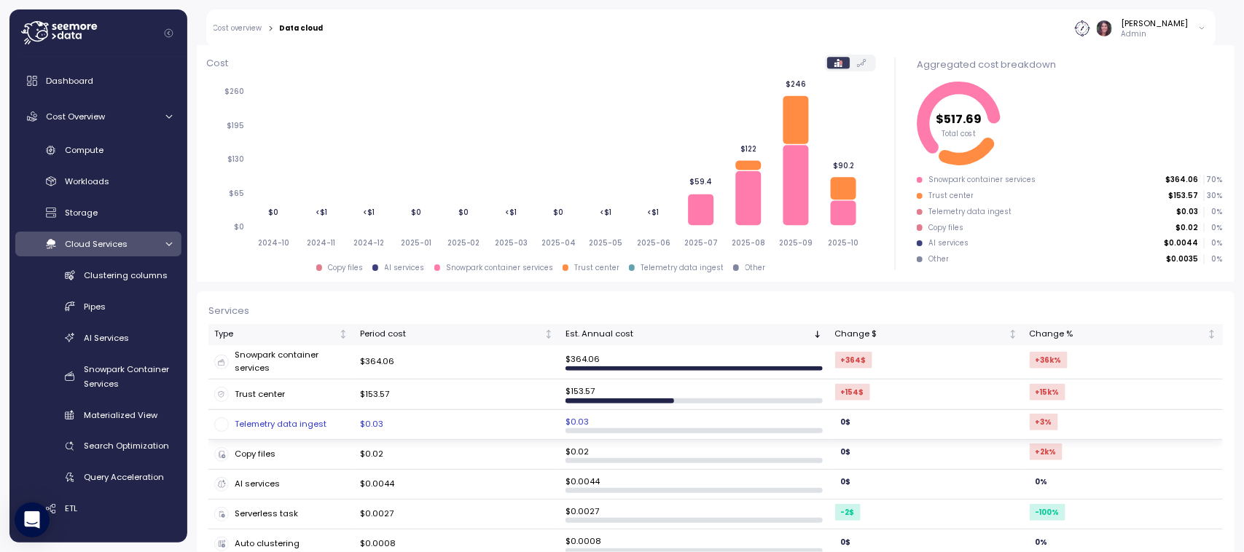
scroll to position [176, 0]
click at [80, 233] on link "Cloud Services" at bounding box center [98, 244] width 166 height 24
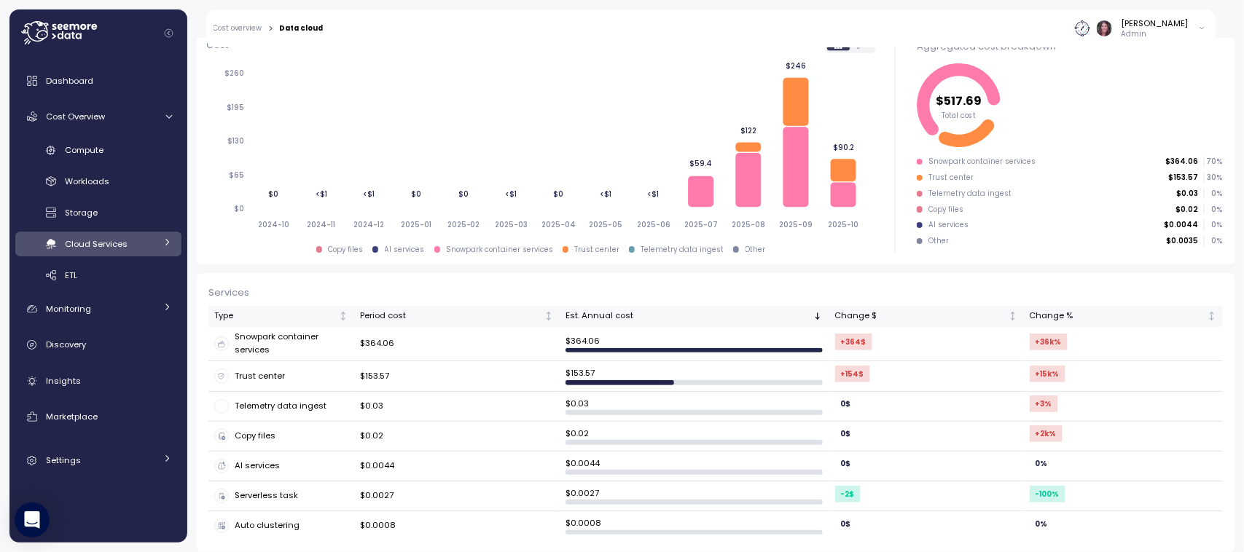
scroll to position [197, 0]
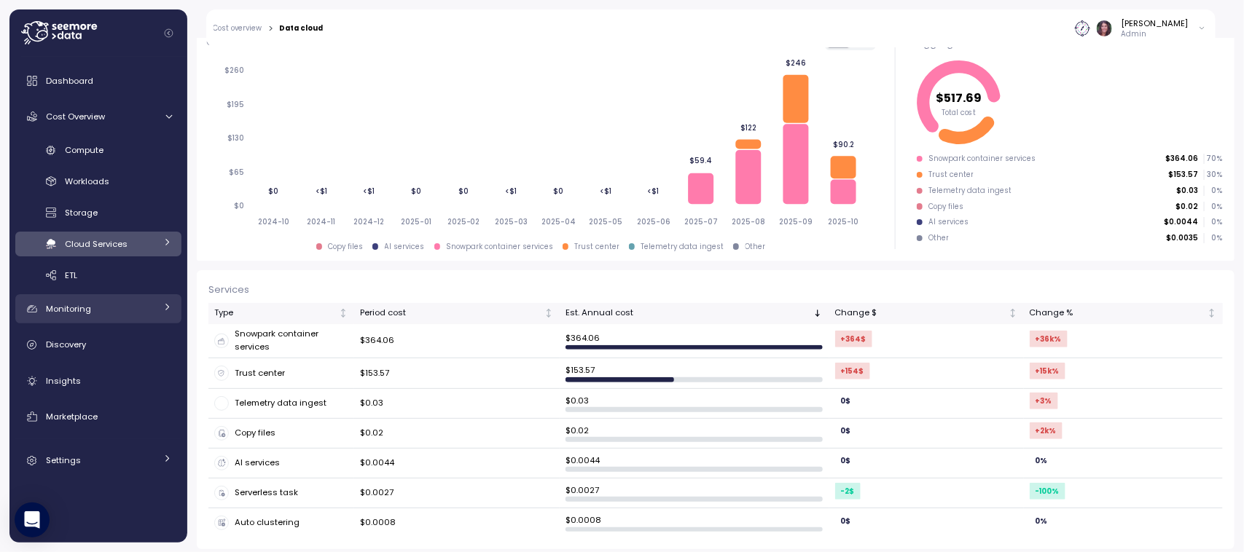
click at [71, 303] on span "Monitoring" at bounding box center [68, 309] width 45 height 12
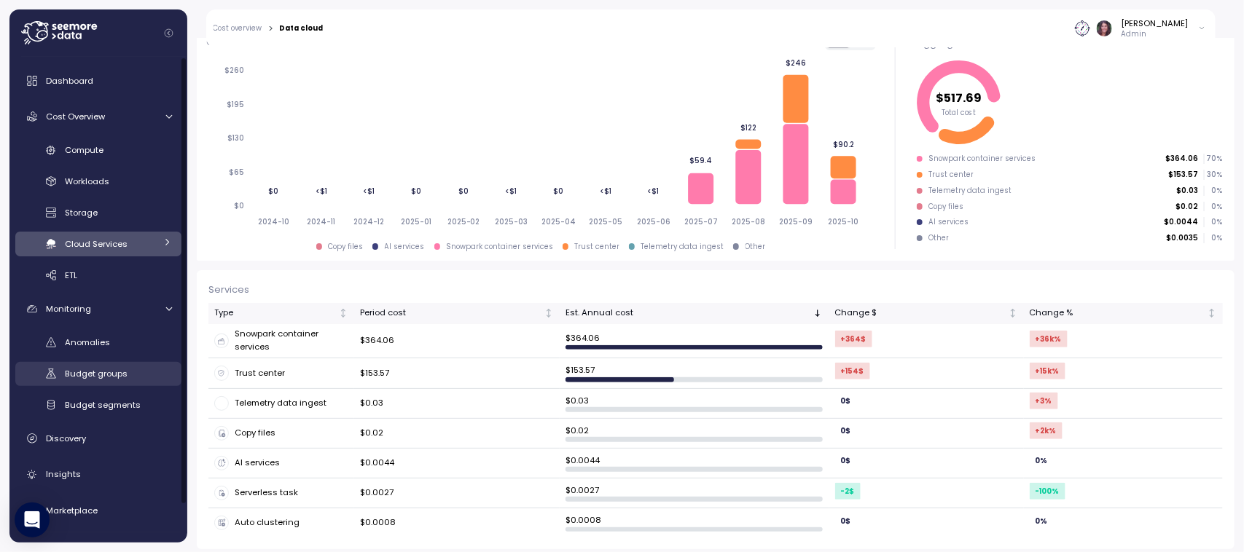
click at [125, 362] on link "Budget groups" at bounding box center [98, 374] width 166 height 24
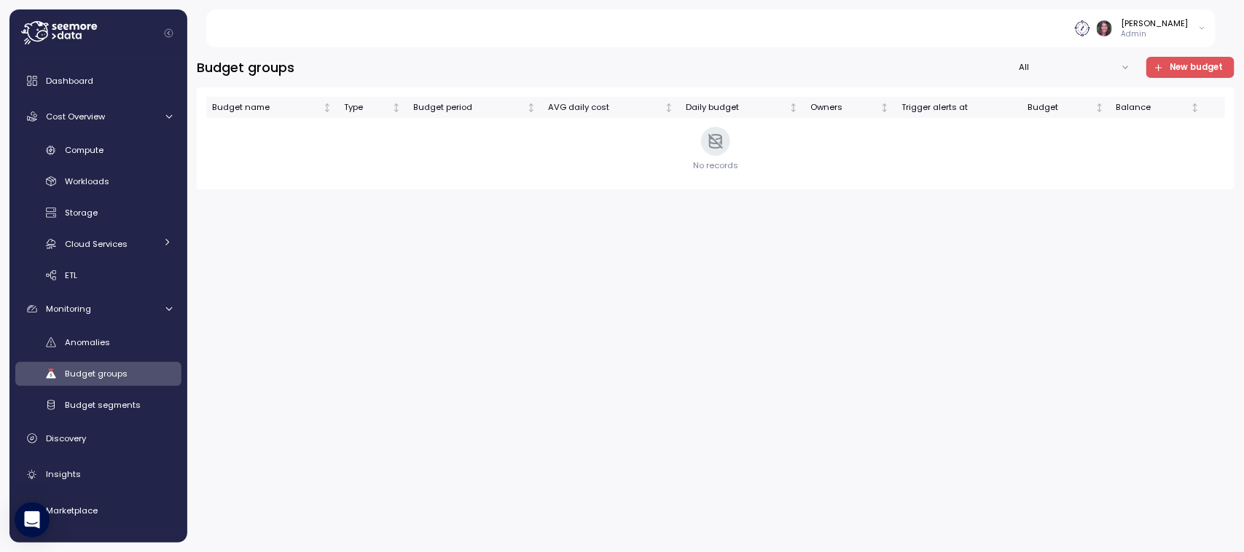
click at [1174, 55] on div "Budget groups All New budget Budget name Type Budget period AVG daily cost Dail…" at bounding box center [715, 295] width 1056 height 514
click at [1174, 64] on span "New budget" at bounding box center [1195, 68] width 53 height 20
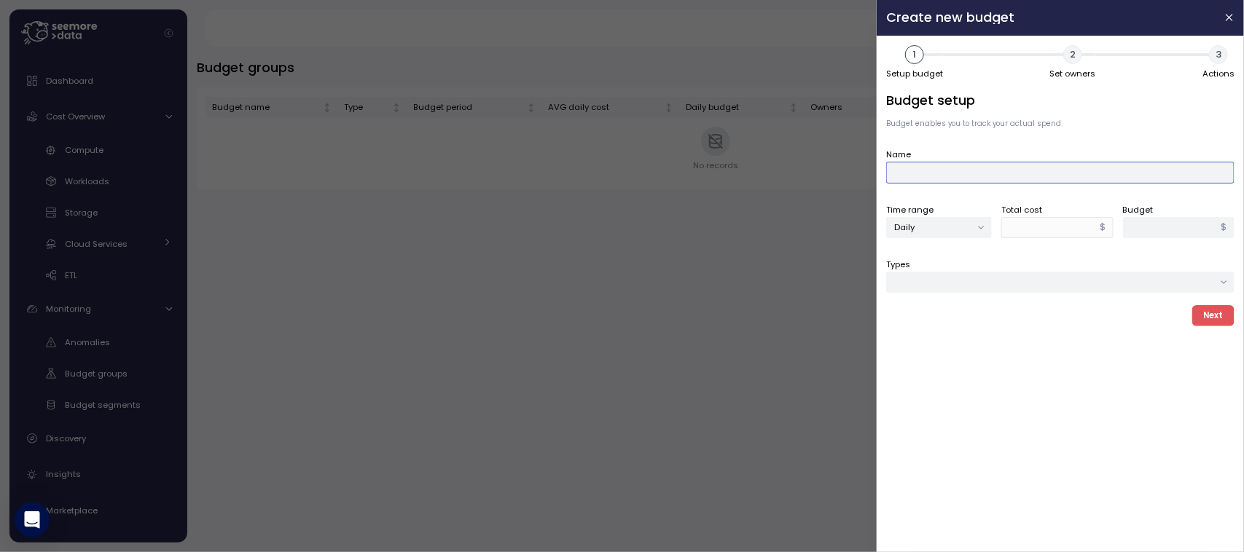
click at [938, 162] on input "Name" at bounding box center [1060, 172] width 348 height 21
click at [937, 264] on div "Types" at bounding box center [1060, 275] width 348 height 36
click at [937, 279] on button "Types" at bounding box center [1060, 282] width 348 height 21
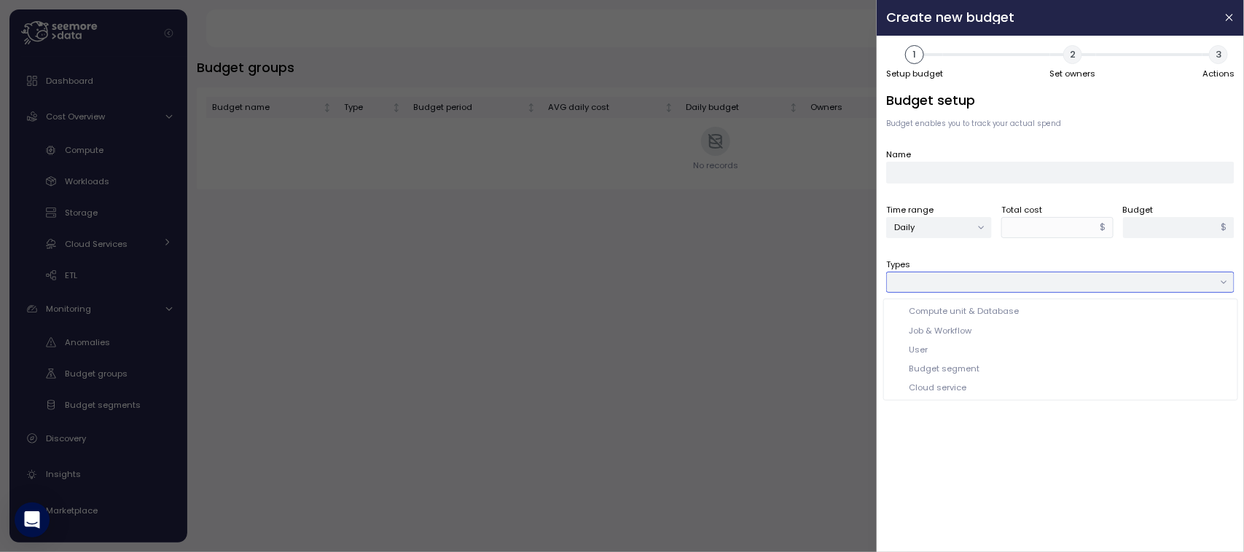
click at [941, 387] on div "Cloud service" at bounding box center [938, 388] width 58 height 12
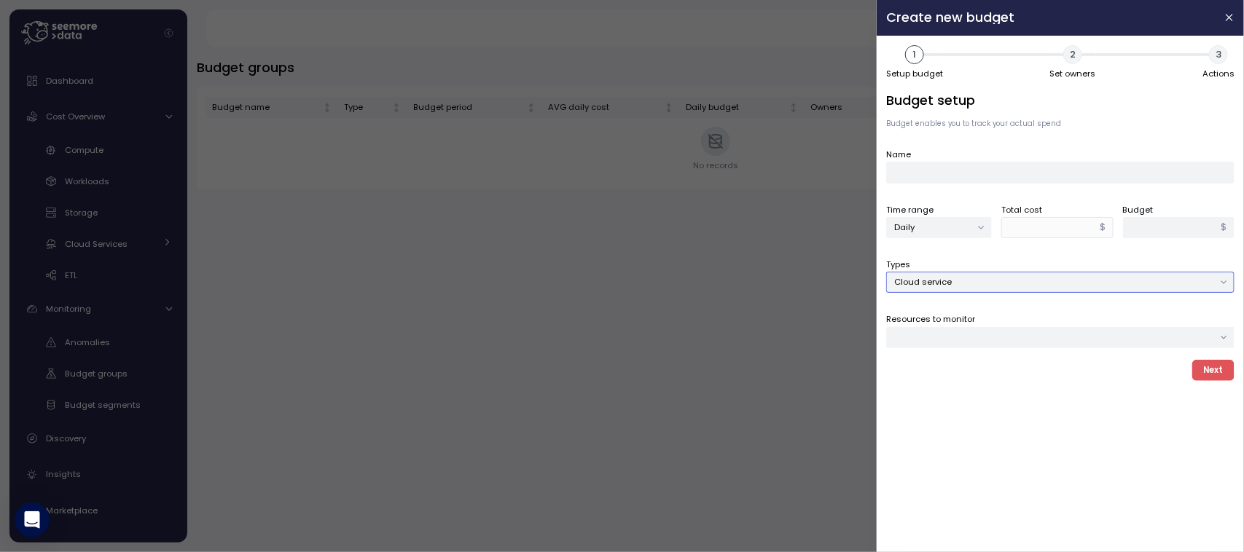
click at [937, 328] on div at bounding box center [1060, 337] width 348 height 21
click at [1008, 380] on div "SNOWPARK_CONTAINER_SERVICES" at bounding box center [976, 384] width 127 height 11
type input "****"
click at [905, 222] on button "Daily" at bounding box center [939, 227] width 106 height 21
click at [1224, 22] on icon "button" at bounding box center [1229, 18] width 12 height 12
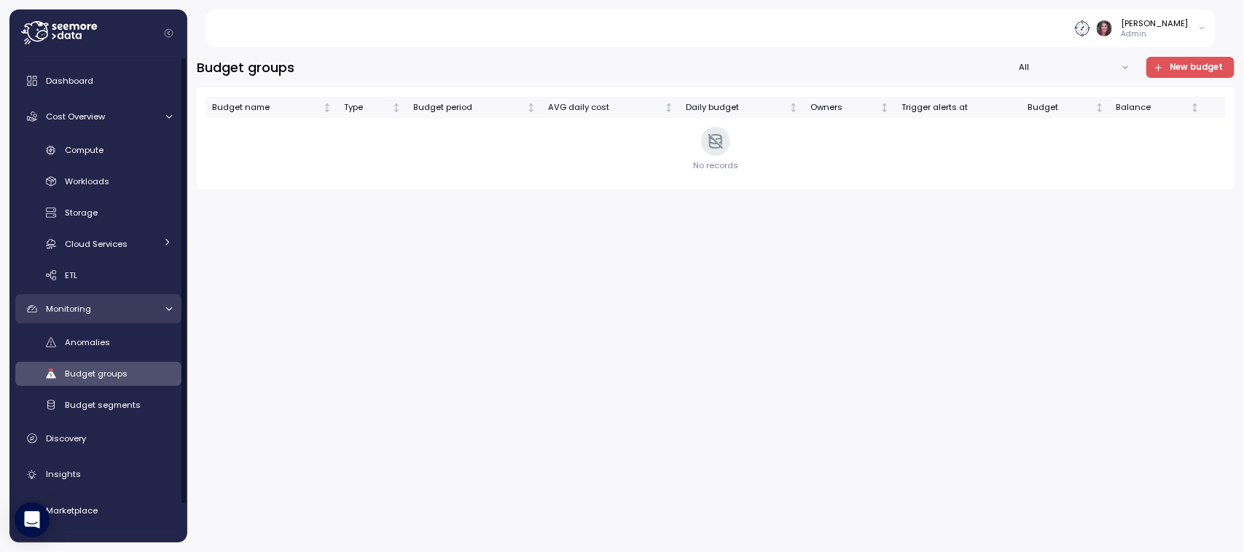
click at [74, 306] on span "Monitoring" at bounding box center [68, 309] width 45 height 12
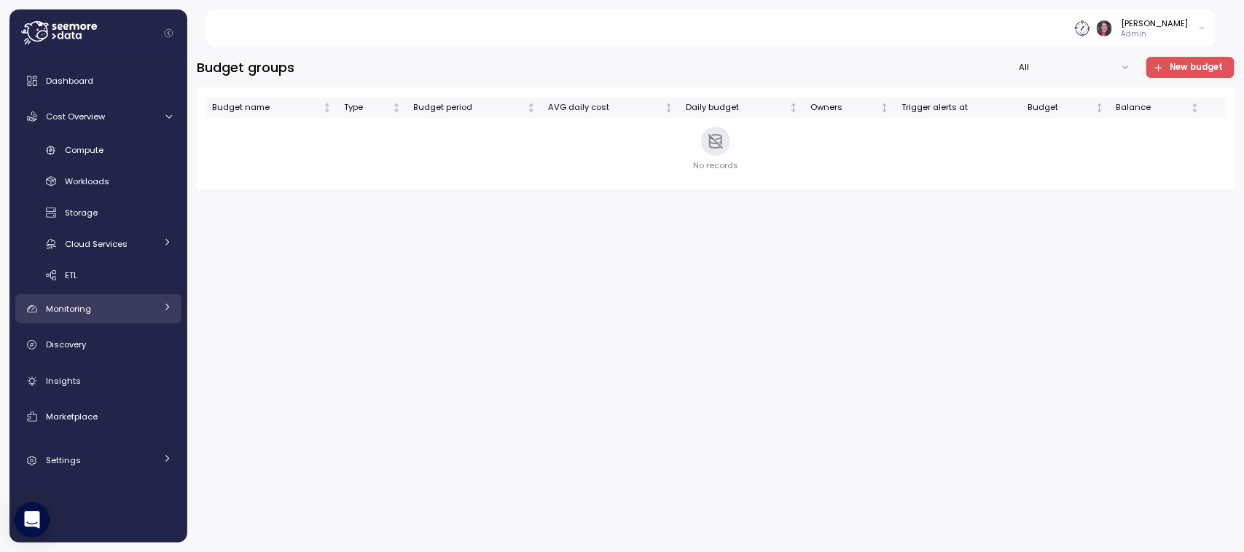
click at [74, 306] on span "Monitoring" at bounding box center [68, 309] width 45 height 12
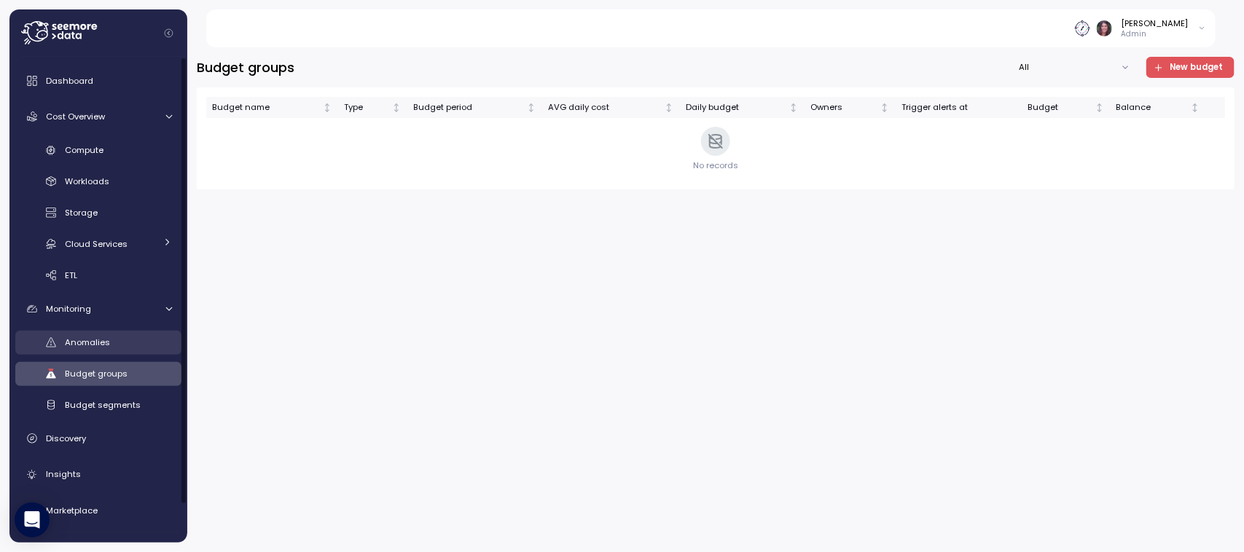
click at [70, 333] on link "Anomalies" at bounding box center [98, 343] width 166 height 24
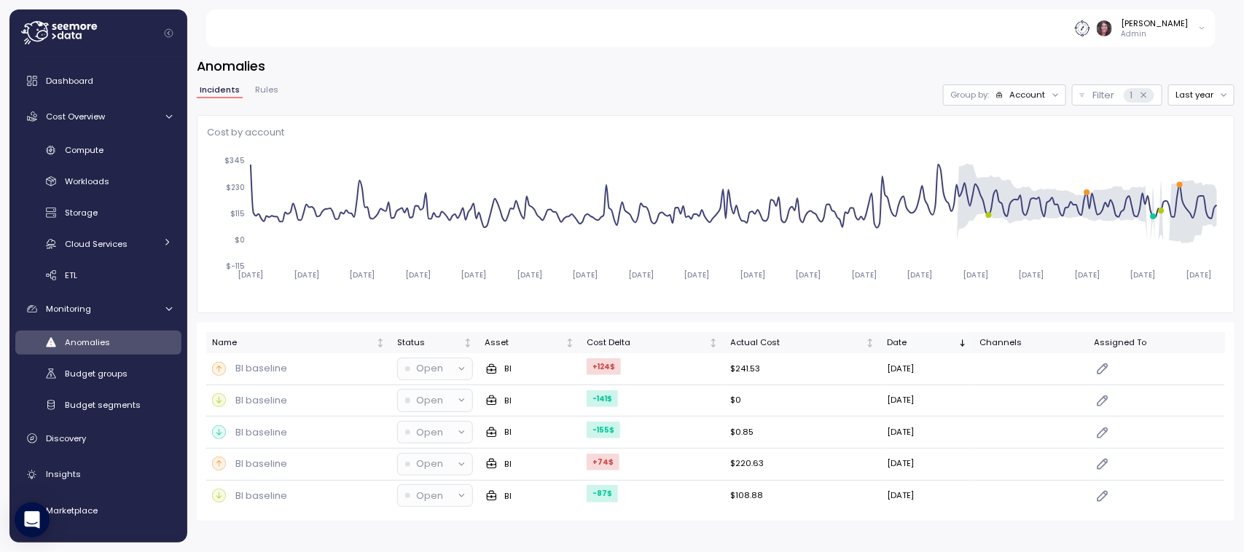
click at [954, 337] on div "Date" at bounding box center [921, 343] width 68 height 13
click at [68, 466] on link "Insights" at bounding box center [98, 474] width 166 height 29
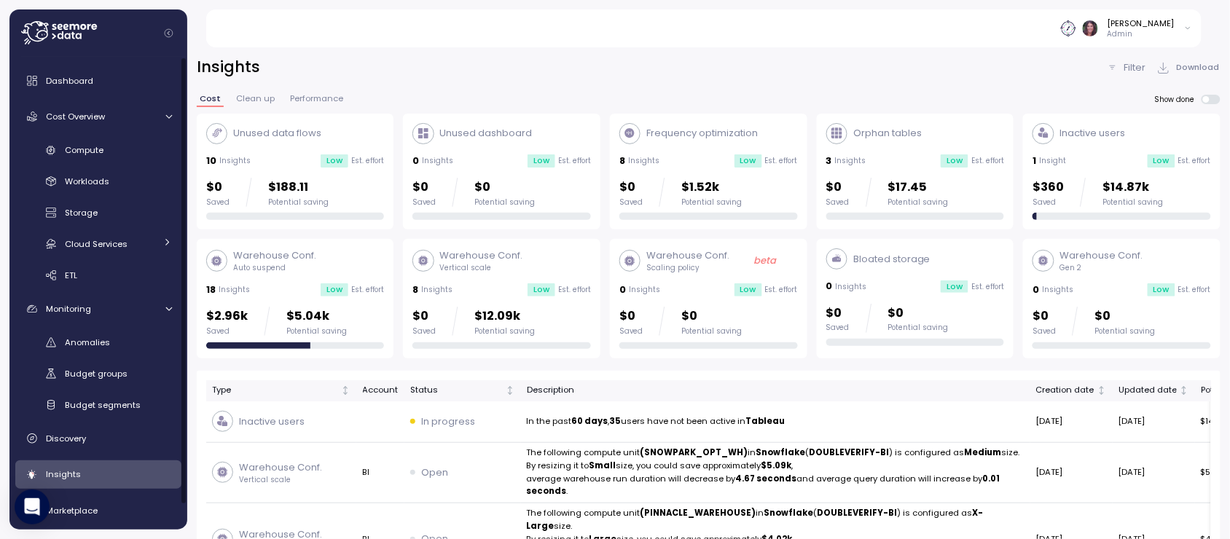
click at [460, 299] on div "Warehouse Conf. Vertical scale 8 Insights Low Est. effort $0 Saved $12.09k Pote…" at bounding box center [501, 298] width 178 height 101
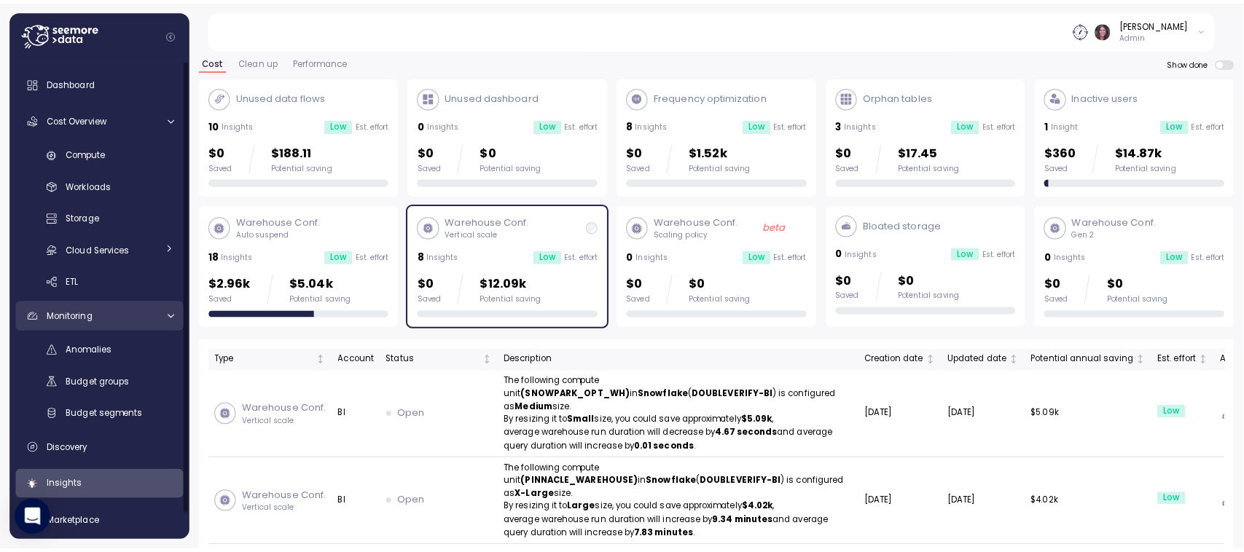
scroll to position [42, 0]
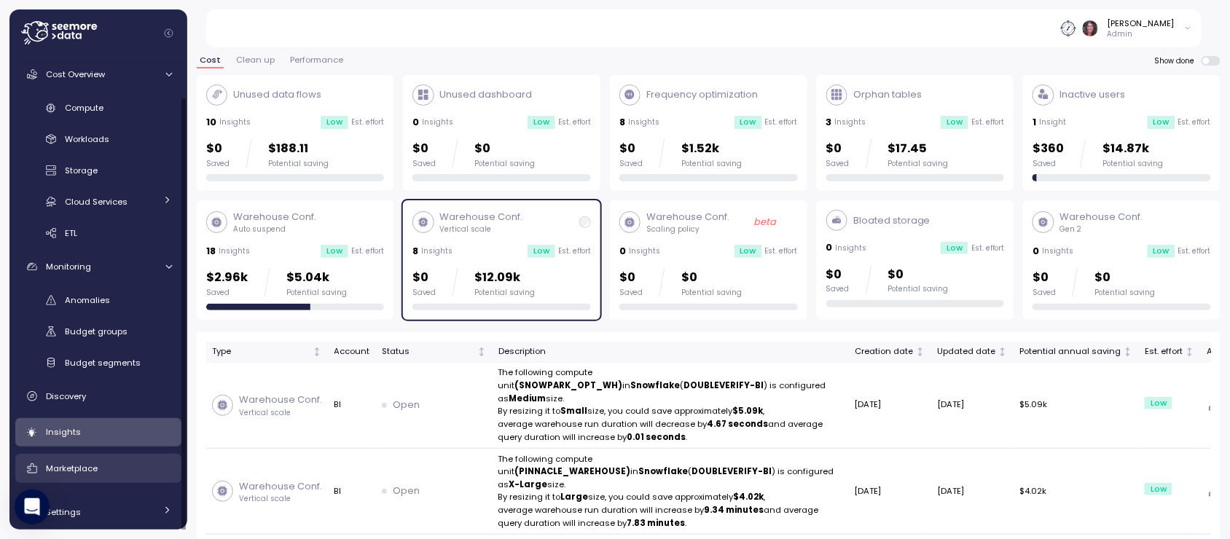
click at [70, 463] on span "Marketplace" at bounding box center [72, 469] width 52 height 12
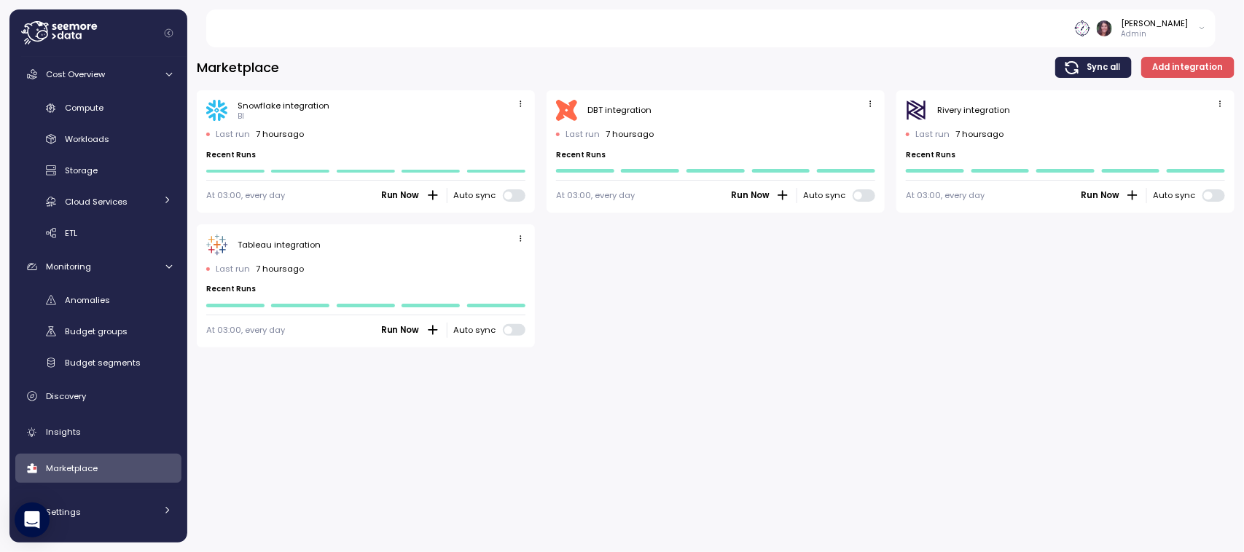
click at [284, 98] on div "Snowflake integration BI Last run 7 hours ago Recent Runs At 03:00, every day R…" at bounding box center [366, 151] width 338 height 123
click at [523, 104] on icon "button" at bounding box center [520, 103] width 9 height 9
click at [497, 132] on div "Edit" at bounding box center [505, 131] width 26 height 13
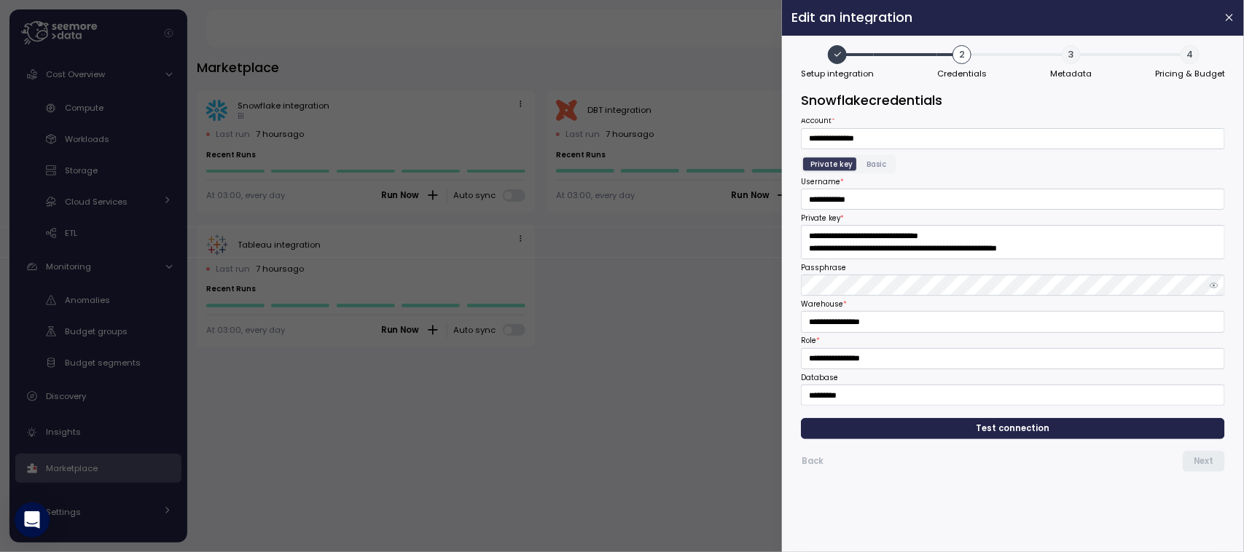
click at [1229, 26] on header "Edit an integration" at bounding box center [1013, 18] width 462 height 36
click at [1225, 23] on icon "button" at bounding box center [1229, 18] width 12 height 12
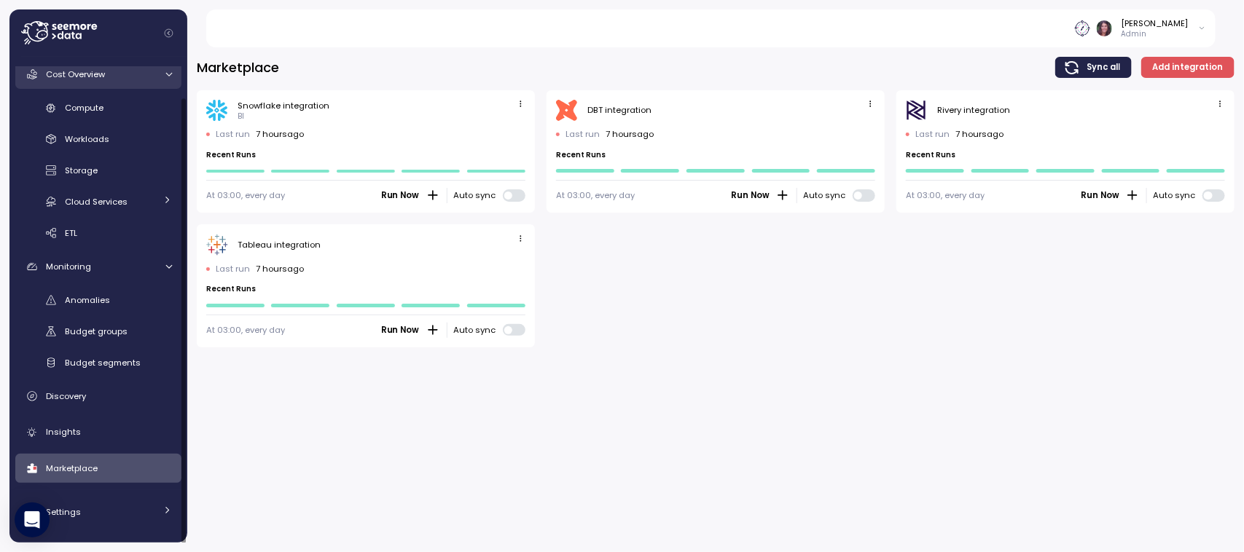
click at [34, 68] on icon at bounding box center [32, 74] width 15 height 15
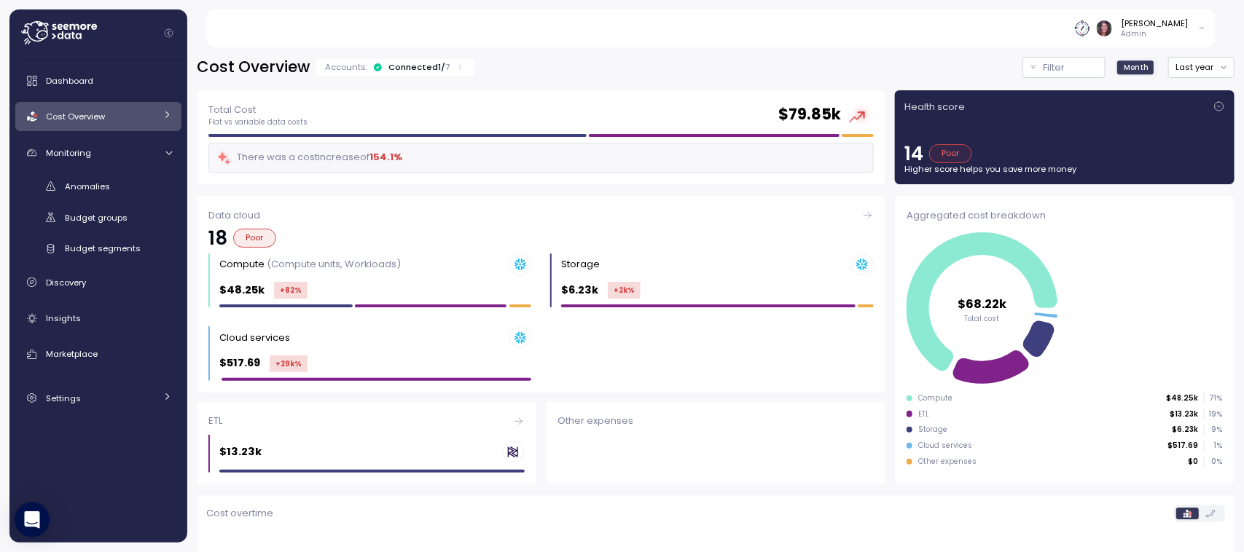
click at [84, 117] on span "Cost Overview" at bounding box center [75, 117] width 59 height 12
